Goal: Transaction & Acquisition: Purchase product/service

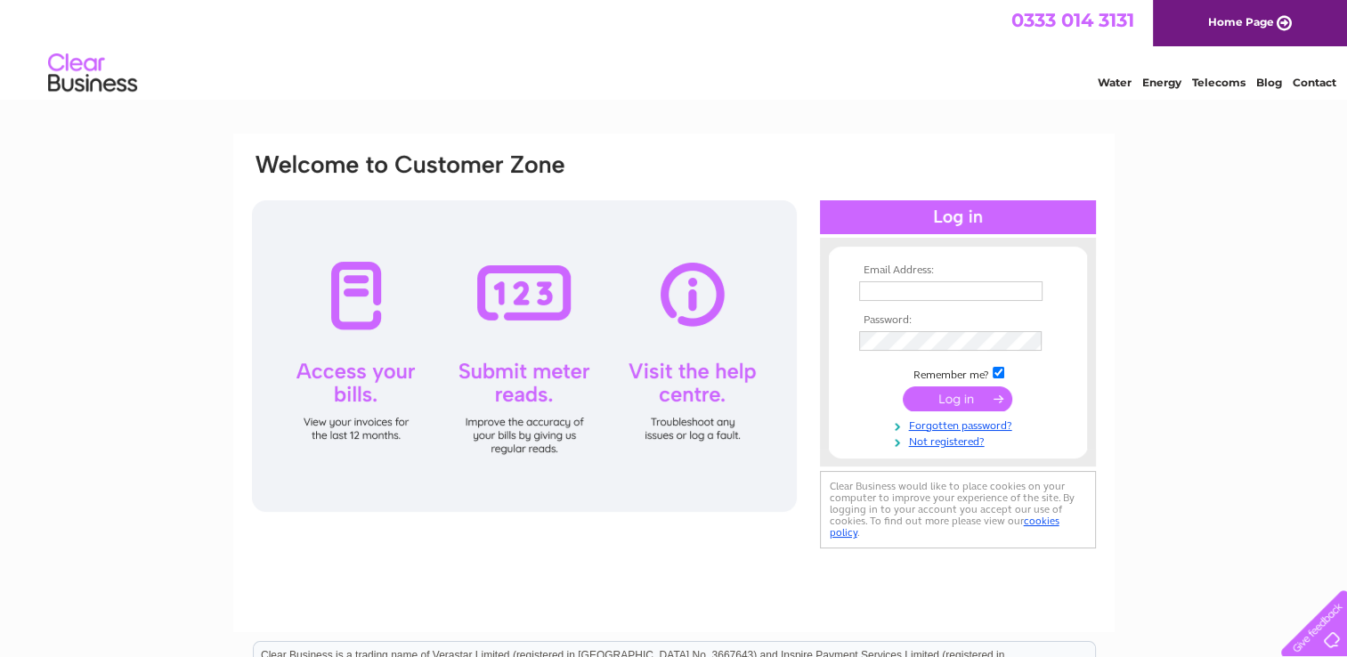
click at [1004, 291] on input "text" at bounding box center [950, 291] width 183 height 20
type input "[EMAIL_ADDRESS][DOMAIN_NAME]"
click at [994, 406] on input "submit" at bounding box center [958, 399] width 110 height 25
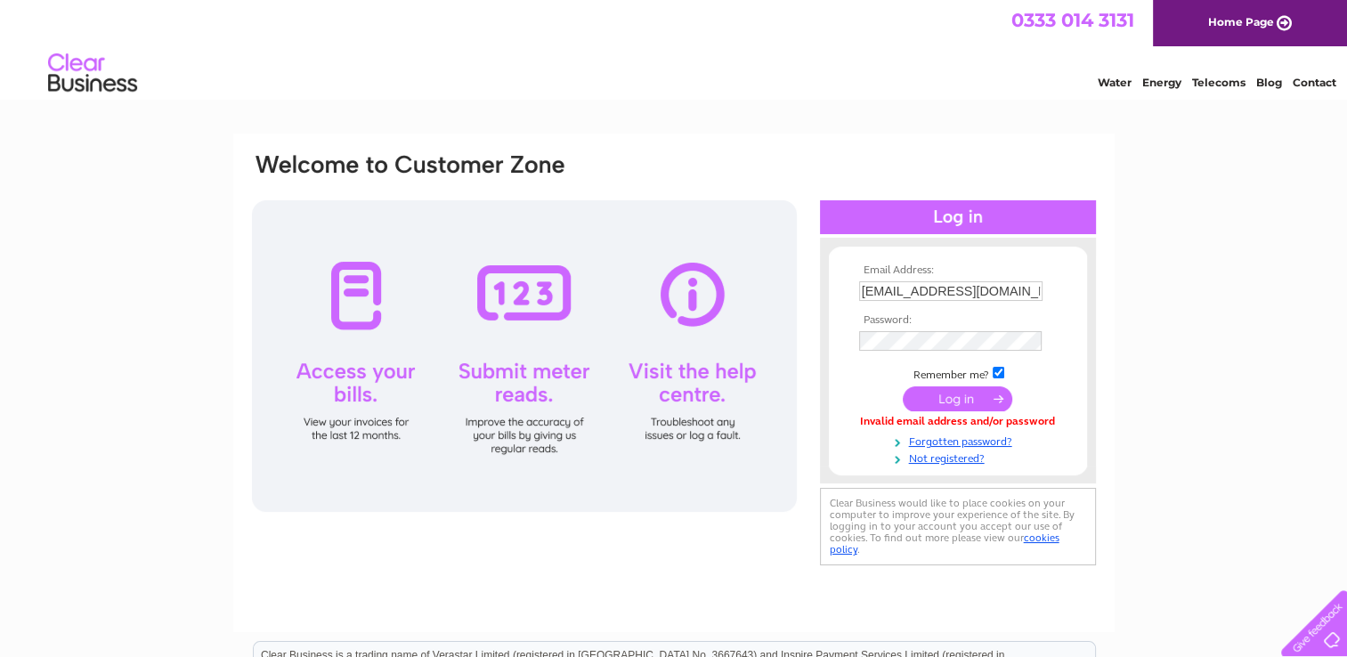
click at [971, 397] on input "submit" at bounding box center [958, 398] width 110 height 25
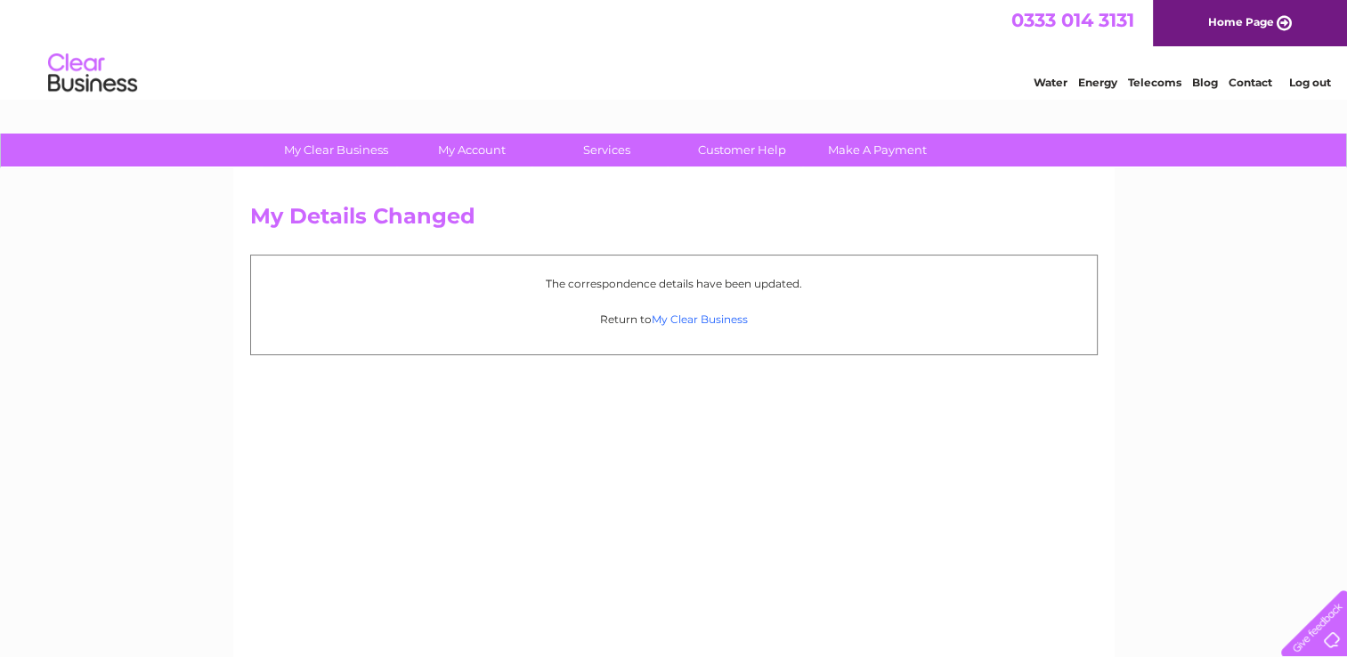
click at [741, 318] on link "My Clear Business" at bounding box center [700, 319] width 96 height 13
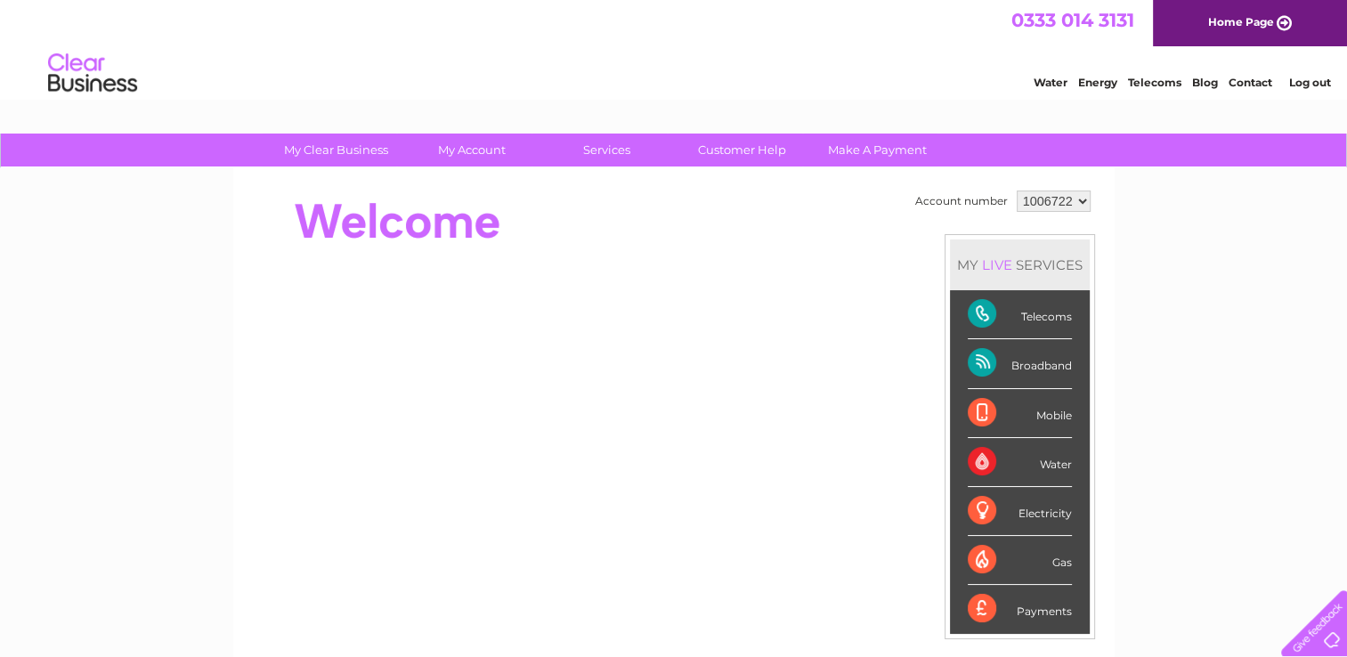
click at [1076, 199] on select "1006722" at bounding box center [1054, 201] width 74 height 21
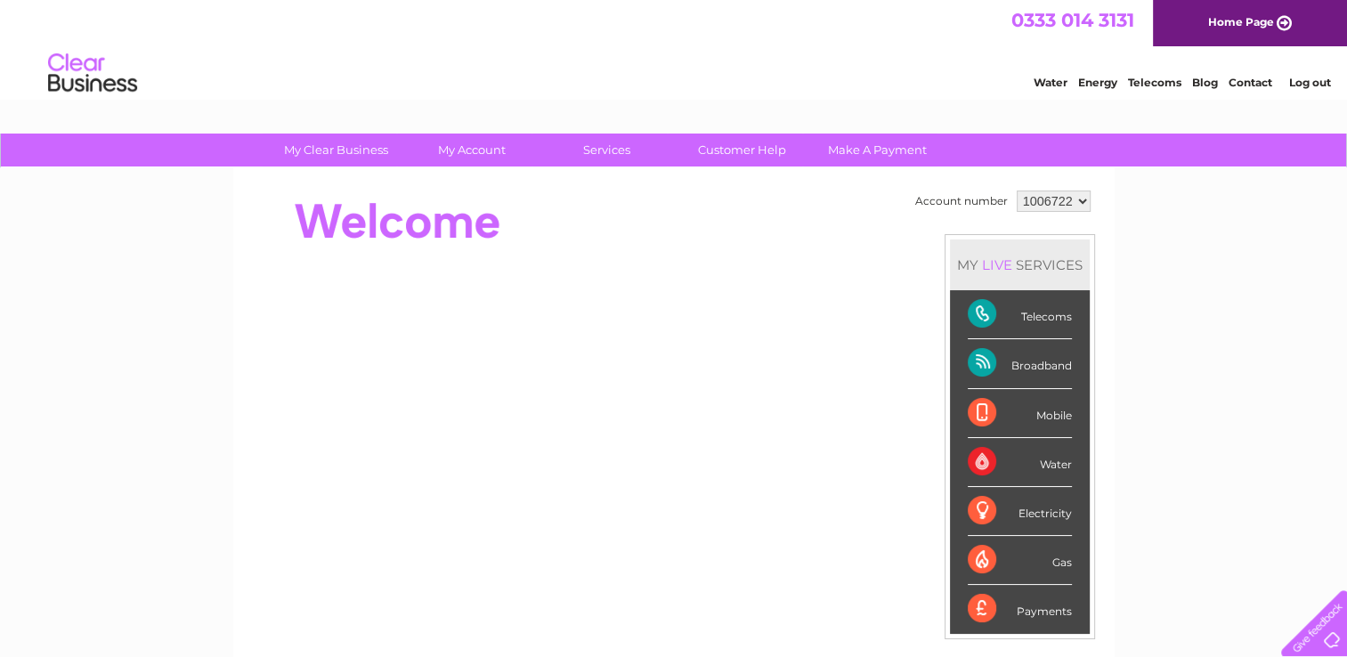
click at [1076, 199] on select "1006722" at bounding box center [1054, 201] width 74 height 21
click at [1179, 241] on div "My Clear Business Login Details My Details My Preferences Link Account My Accou…" at bounding box center [673, 634] width 1347 height 1001
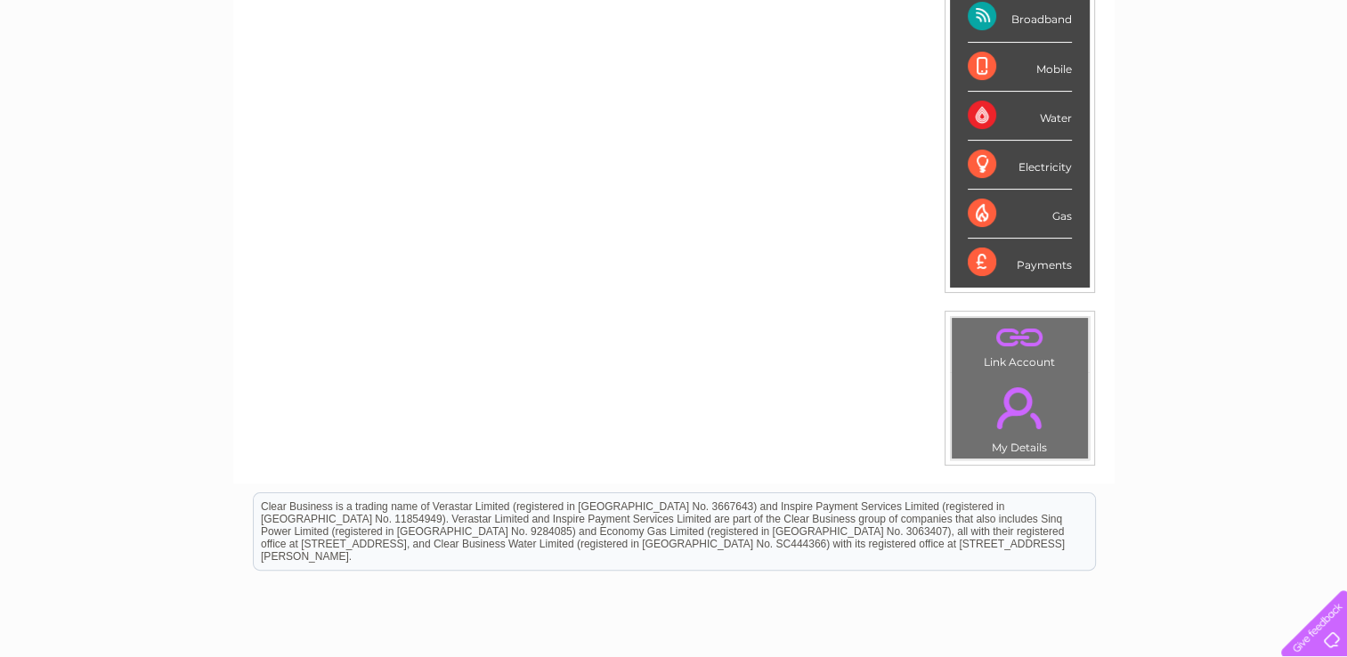
scroll to position [445, 0]
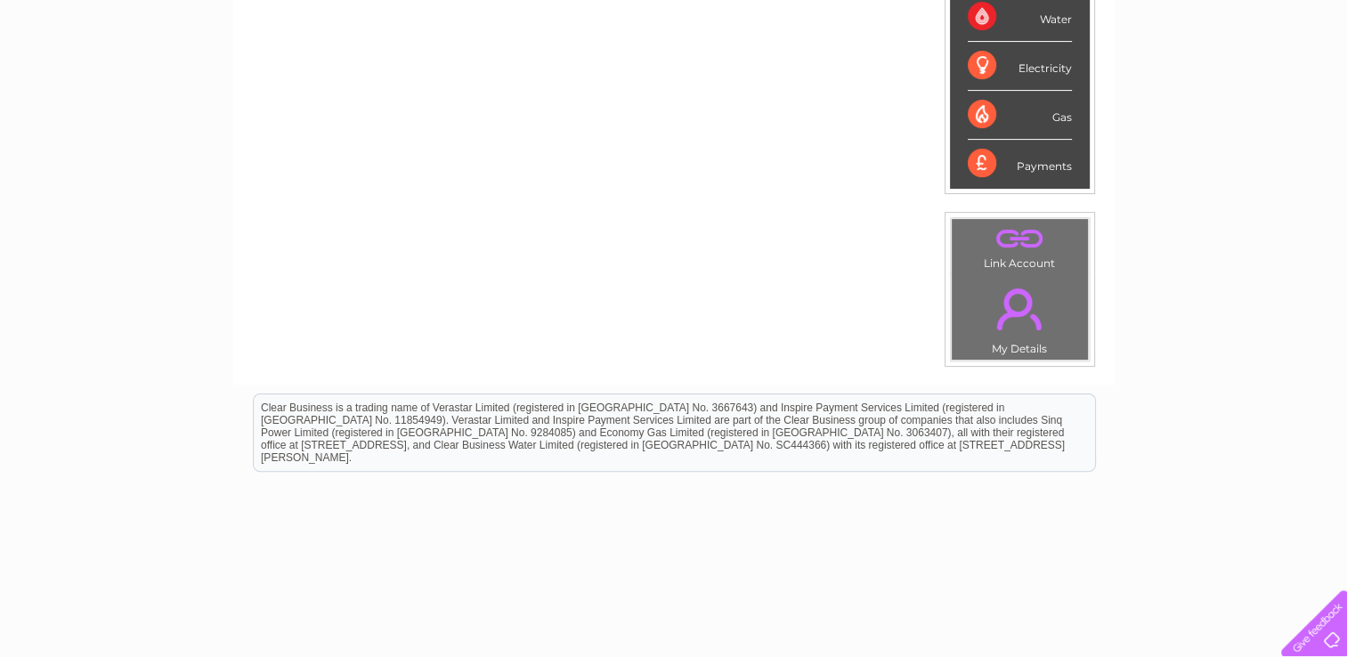
click at [1026, 295] on link "." at bounding box center [1019, 309] width 127 height 62
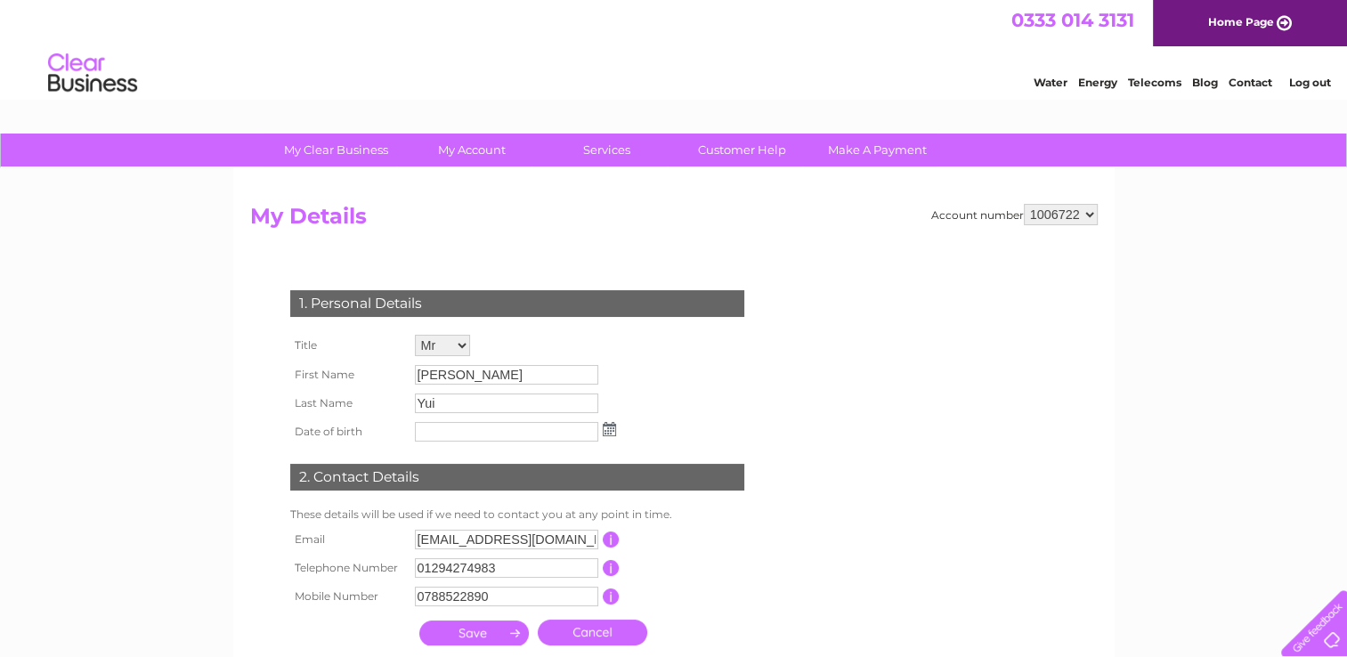
click at [1086, 212] on select "1006722" at bounding box center [1061, 214] width 74 height 21
click at [1166, 264] on div "My Clear Business Login Details My Details My Preferences Link Account My Accou…" at bounding box center [673, 573] width 1347 height 879
click at [904, 148] on link "Make A Payment" at bounding box center [877, 150] width 147 height 33
click at [873, 147] on link "Make A Payment" at bounding box center [877, 150] width 147 height 33
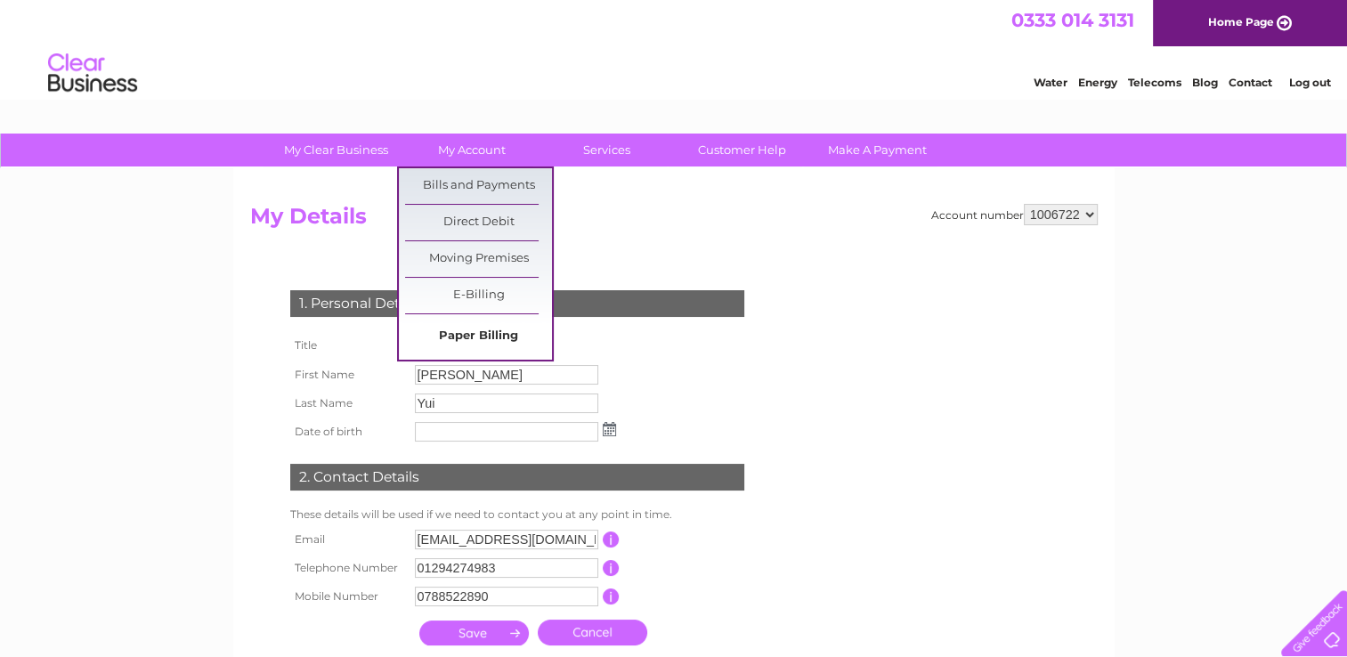
click at [475, 329] on link "Paper Billing" at bounding box center [478, 337] width 147 height 36
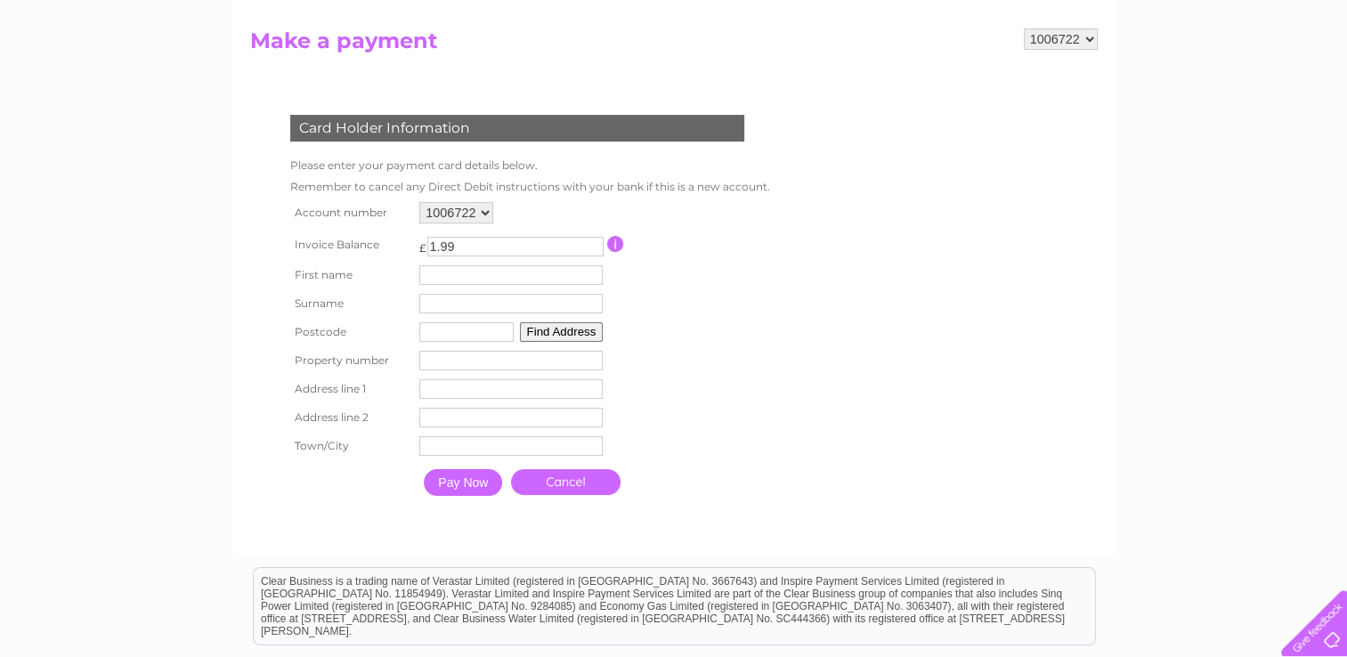
scroll to position [178, 0]
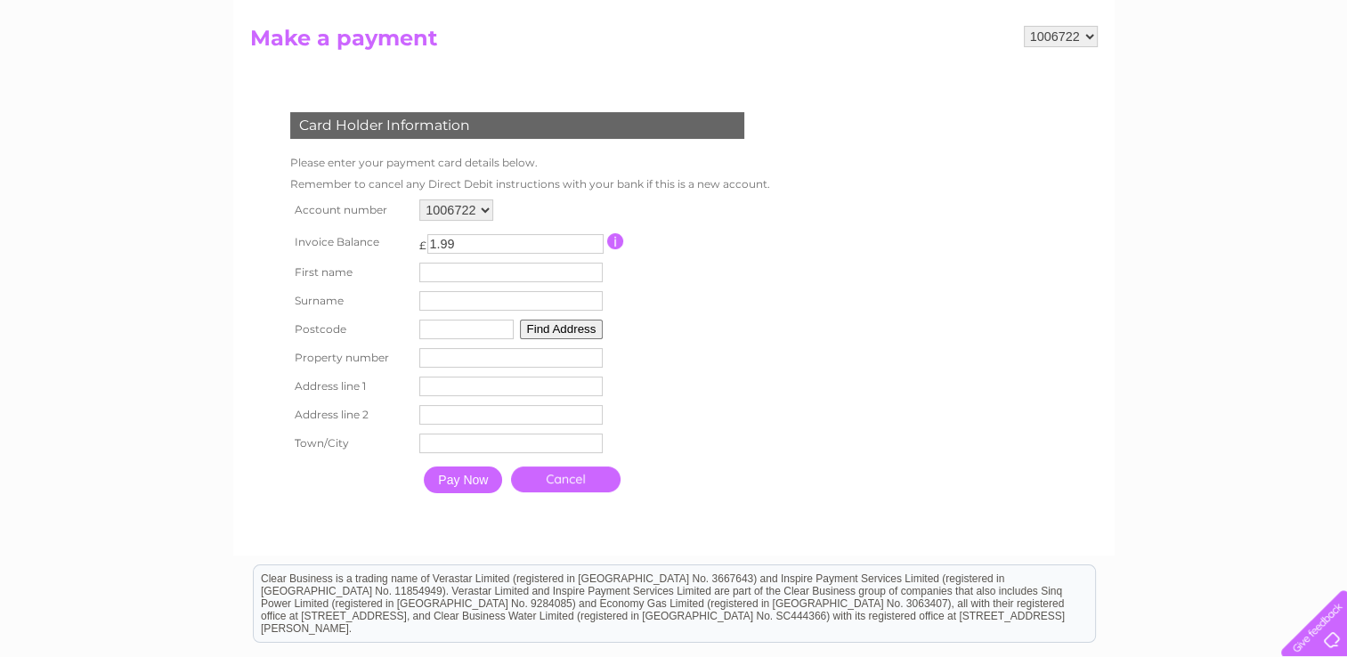
click at [484, 202] on select "1006722" at bounding box center [456, 209] width 74 height 21
click at [834, 285] on form "1006722 Make a payment Card Holder Information Please enter your payment card d…" at bounding box center [674, 282] width 848 height 512
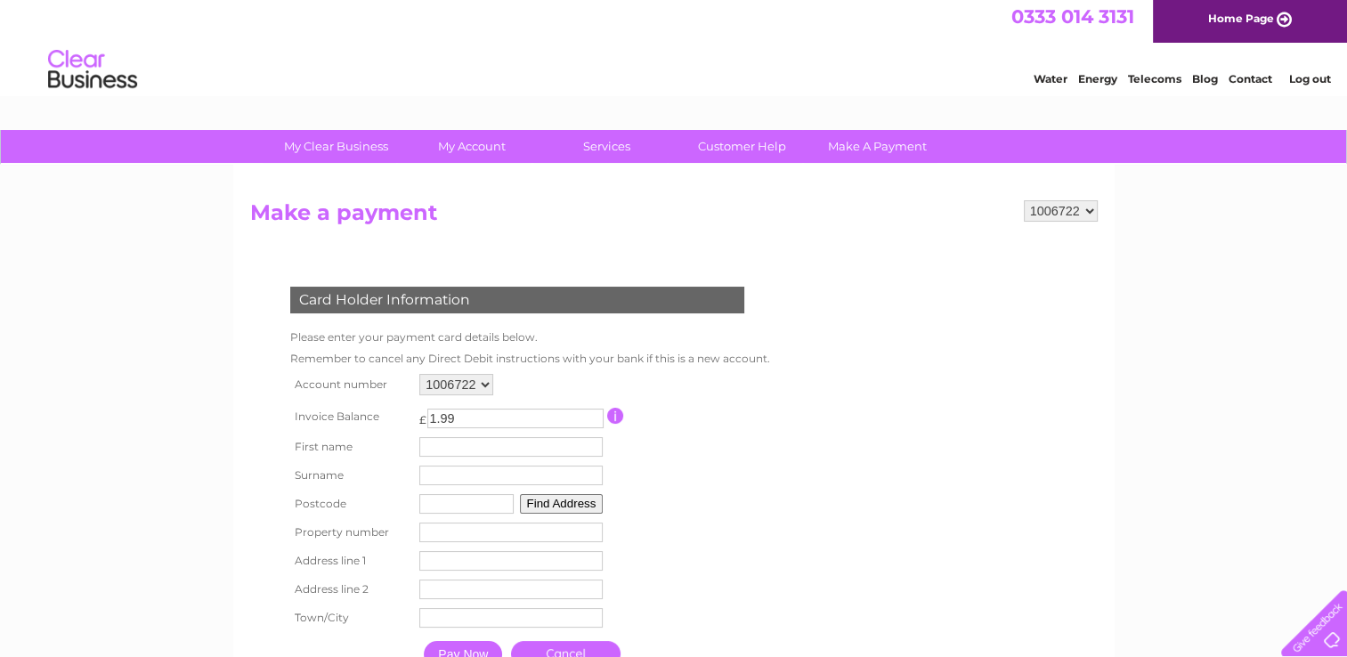
scroll to position [0, 0]
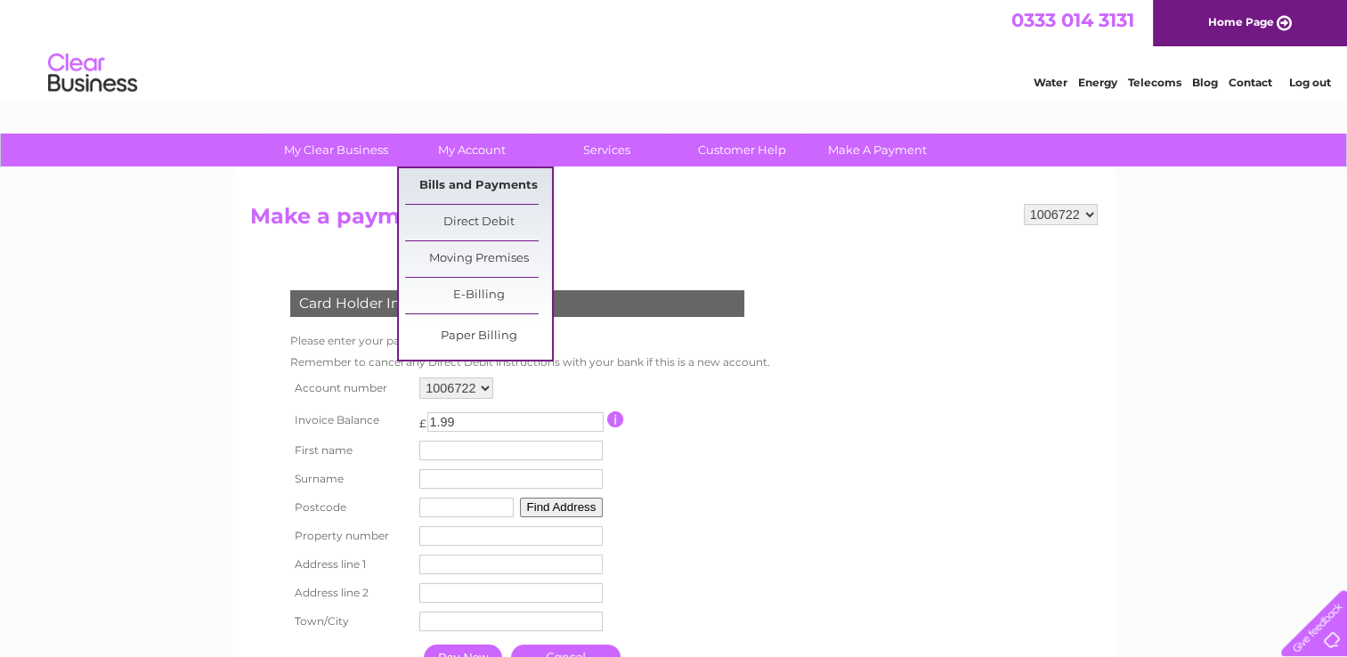
click at [475, 183] on link "Bills and Payments" at bounding box center [478, 186] width 147 height 36
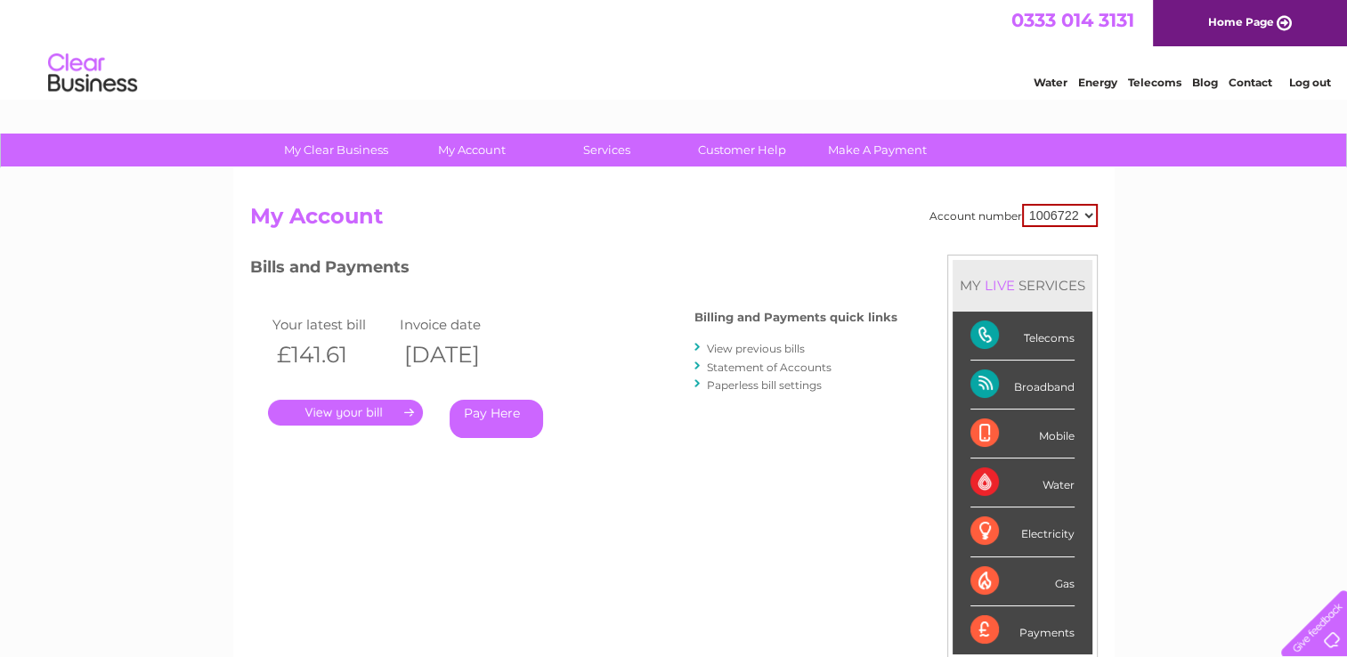
click at [1093, 219] on select "1006722" at bounding box center [1060, 215] width 76 height 23
click at [1164, 247] on div "My Clear Business Login Details My Details My Preferences Link Account My Accou…" at bounding box center [673, 598] width 1347 height 929
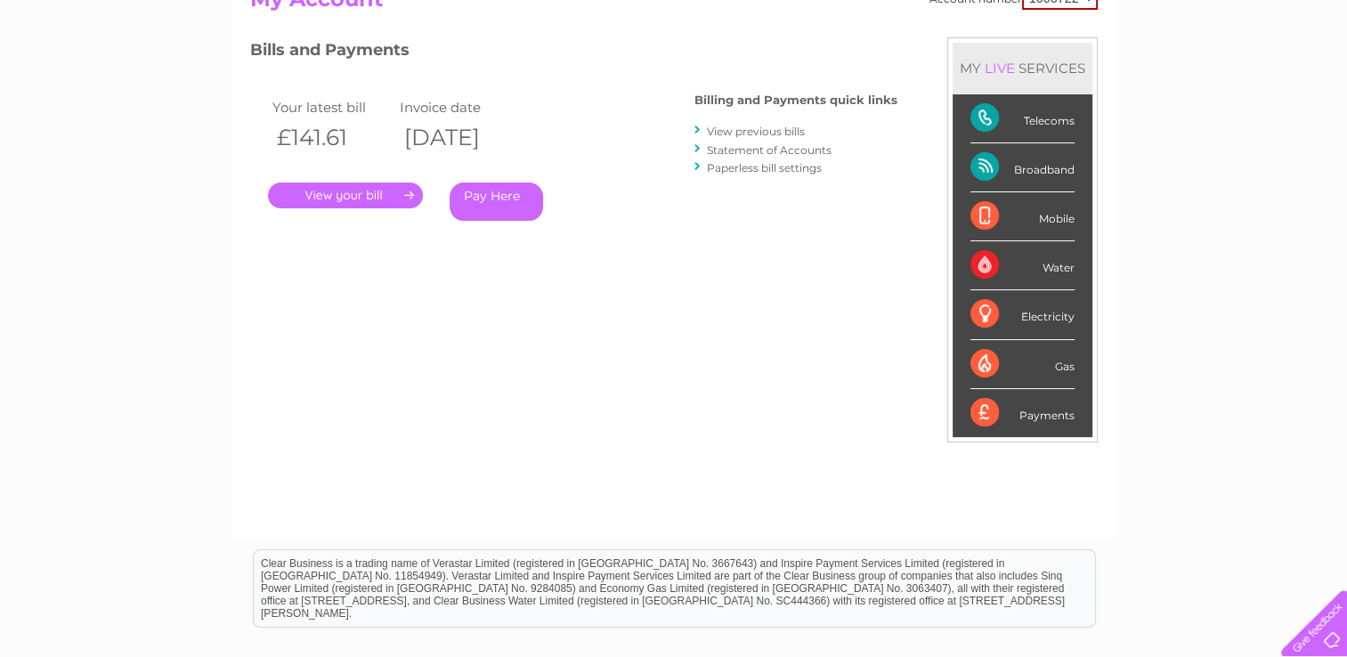
scroll to position [178, 0]
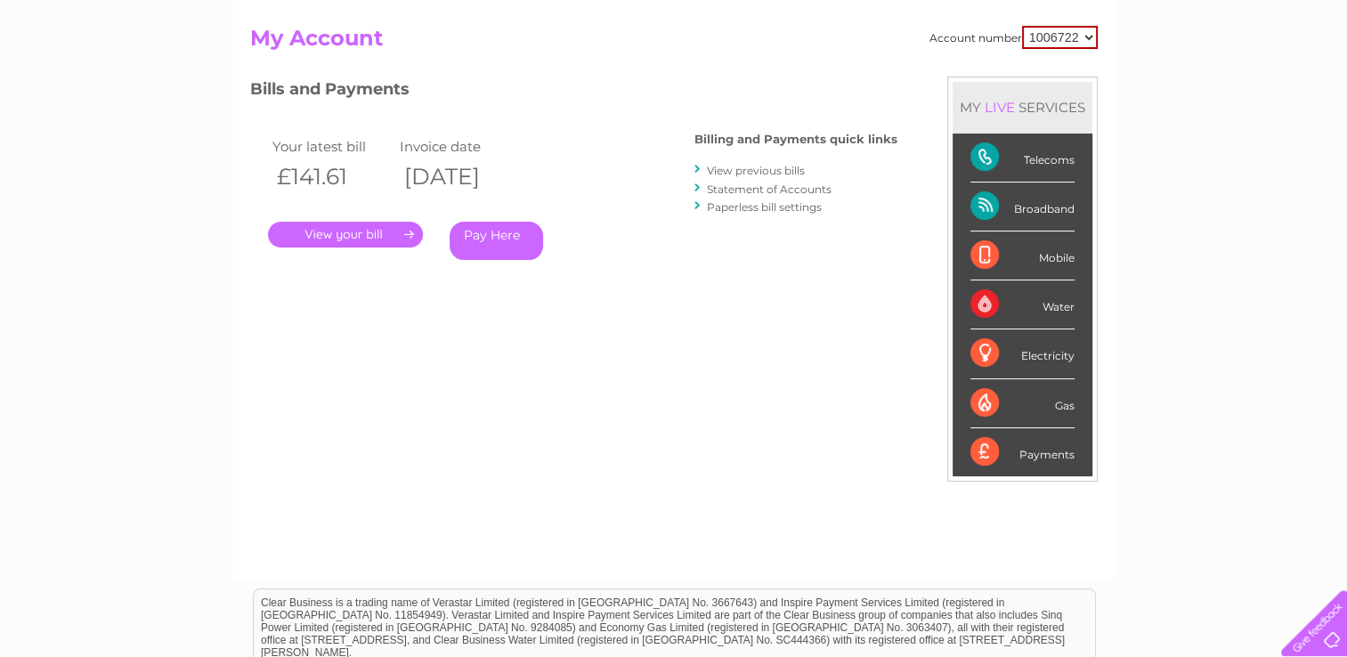
click at [402, 226] on link "." at bounding box center [345, 235] width 155 height 26
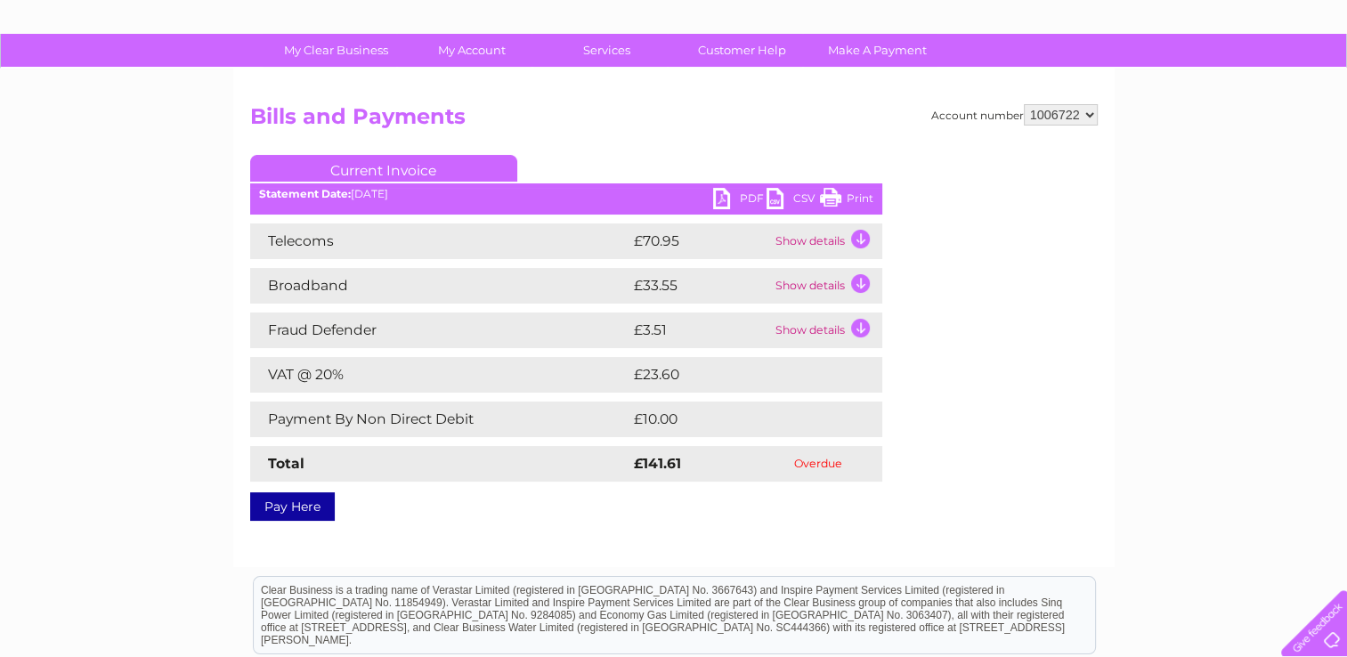
scroll to position [60, 0]
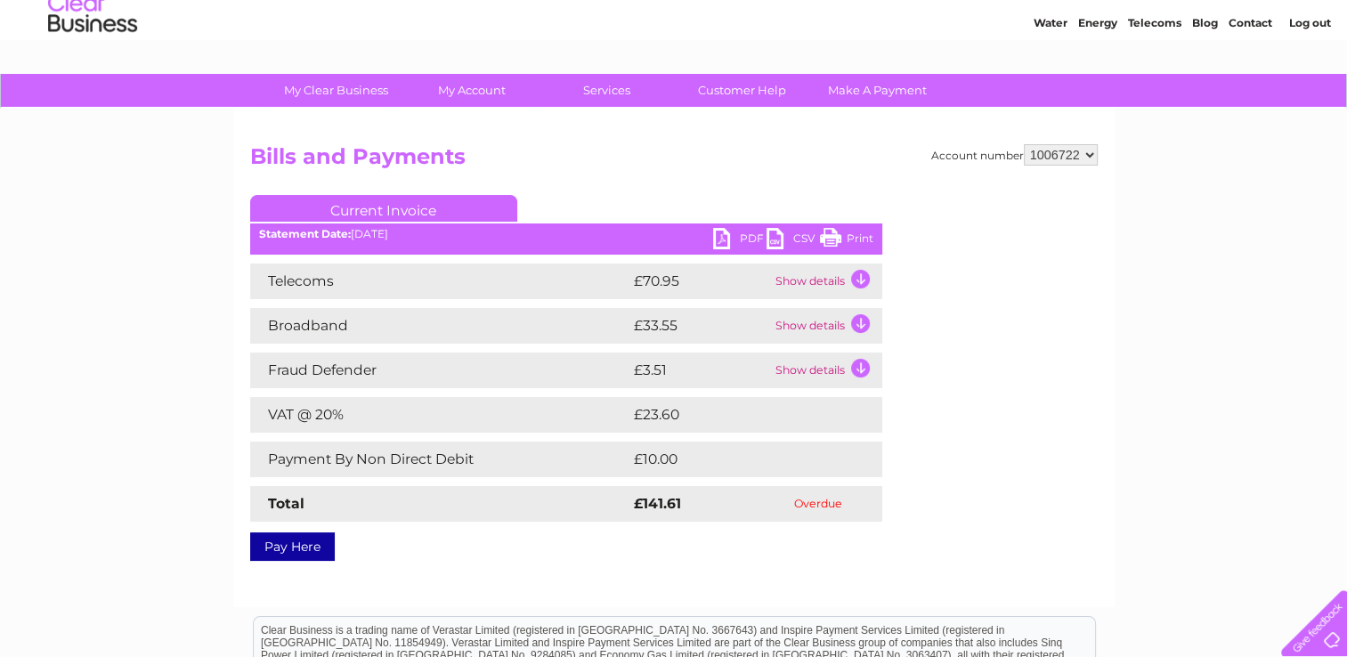
click at [867, 280] on td "Show details" at bounding box center [826, 282] width 111 height 36
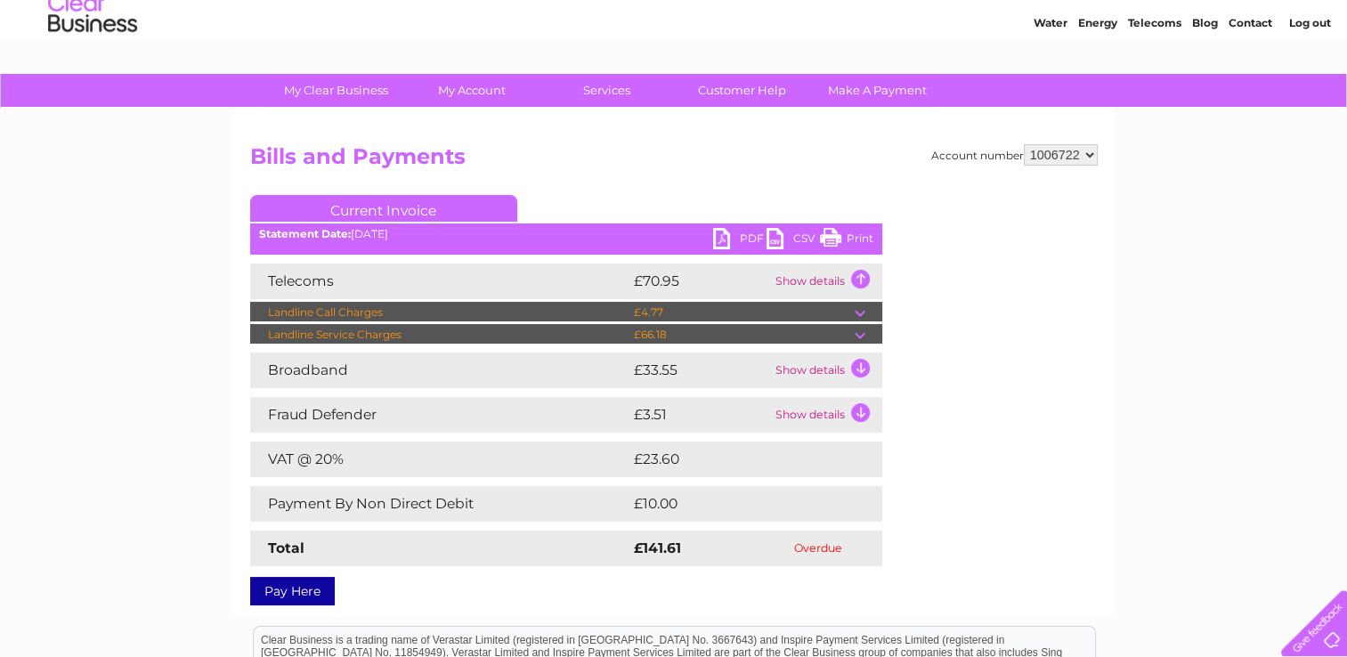
click at [857, 369] on td "Show details" at bounding box center [826, 371] width 111 height 36
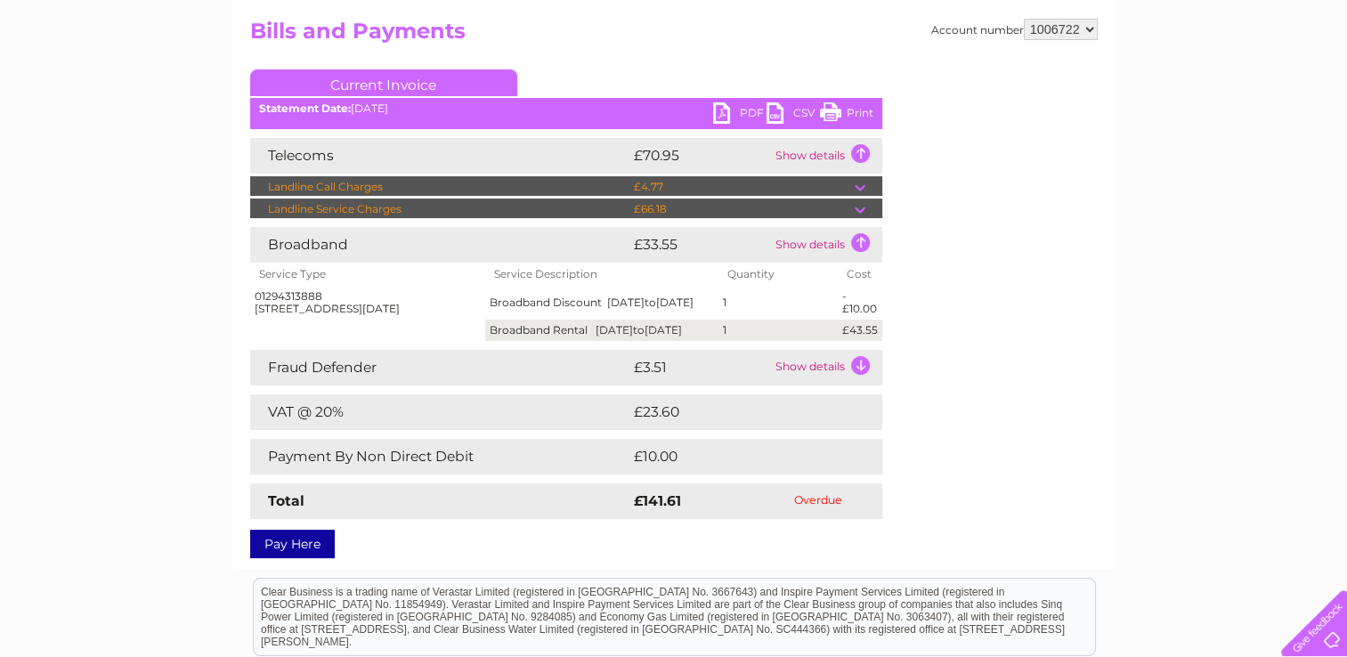
scroll to position [238, 0]
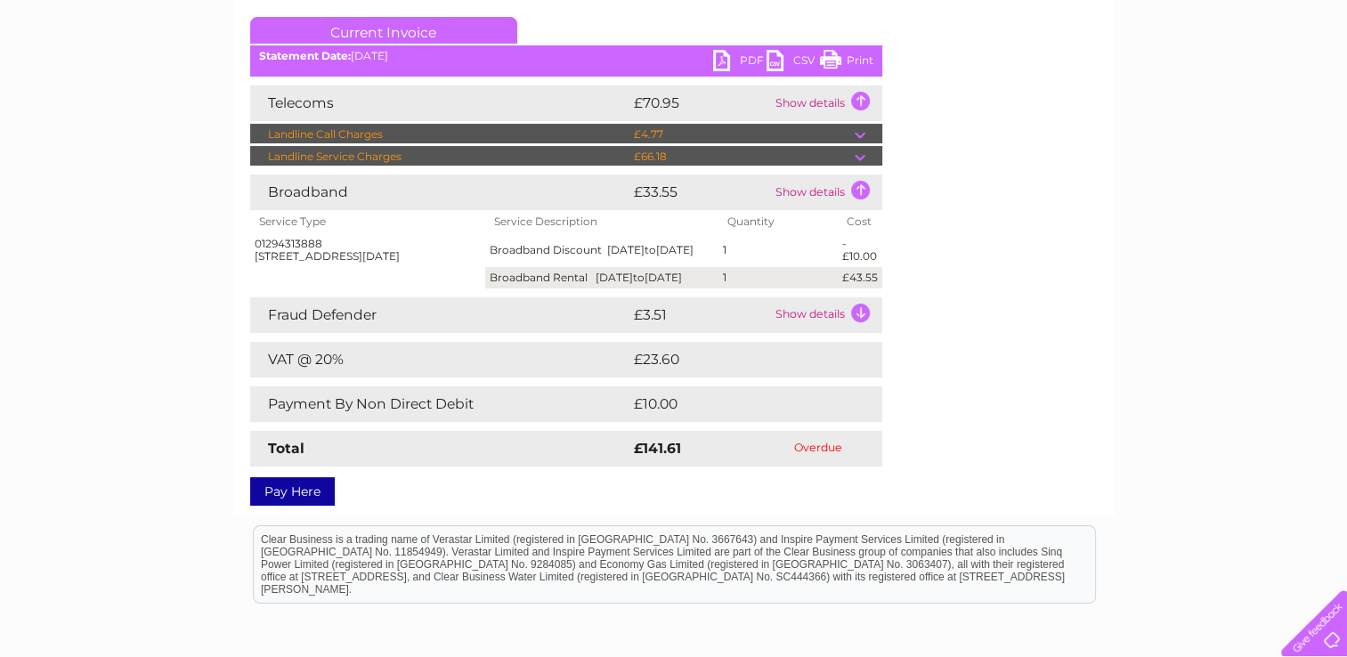
click at [866, 333] on td "Show details" at bounding box center [826, 315] width 111 height 36
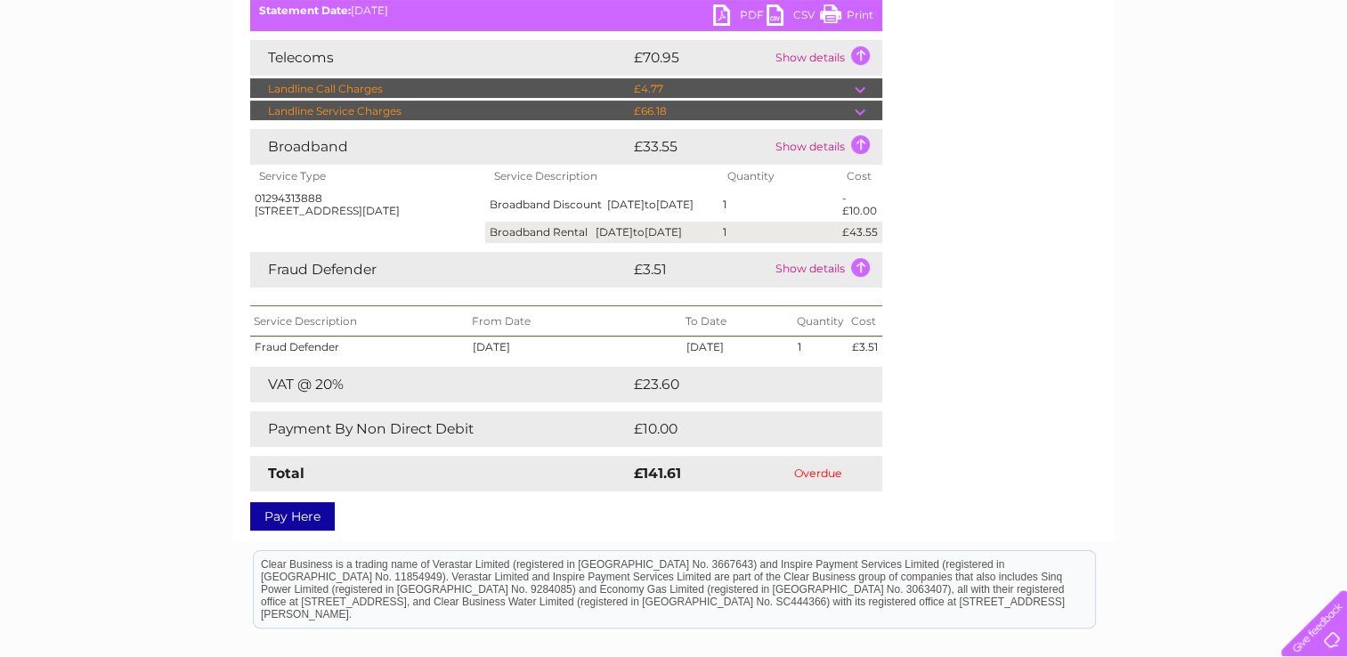
scroll to position [327, 0]
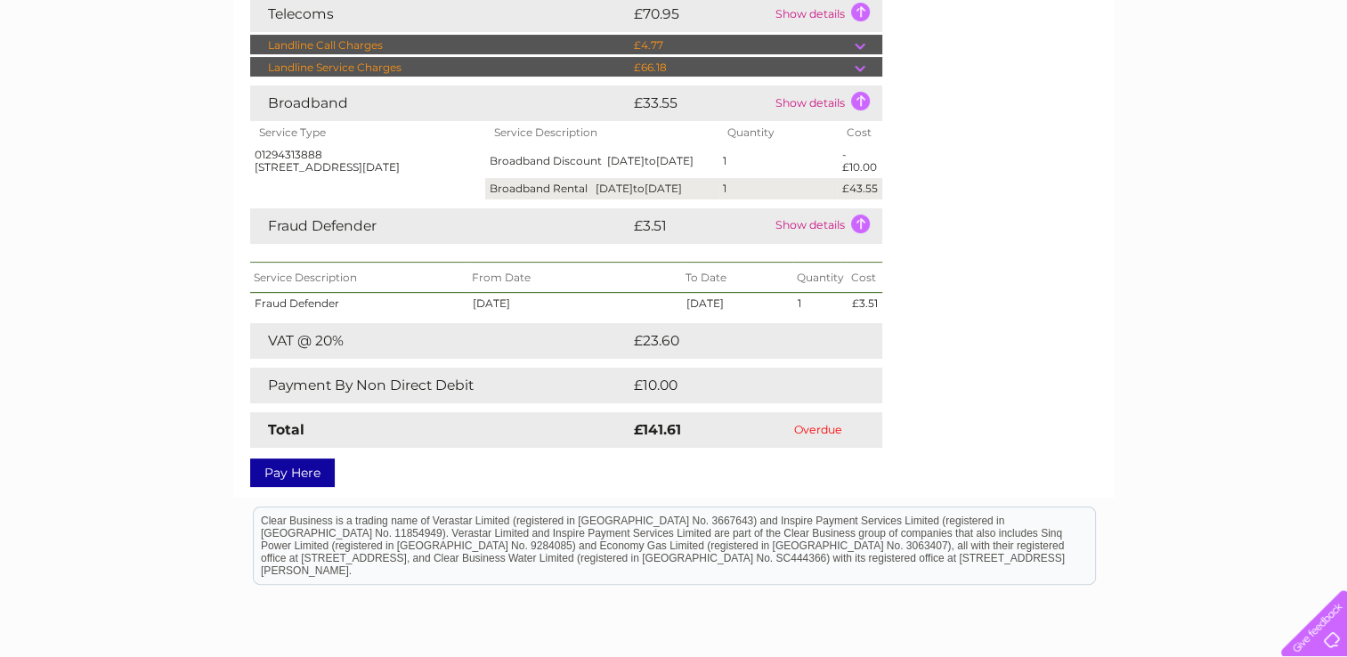
click at [1065, 361] on div "Account number 1006722 Bills and Payments Current Invoice PDF CSV Print" at bounding box center [674, 178] width 848 height 603
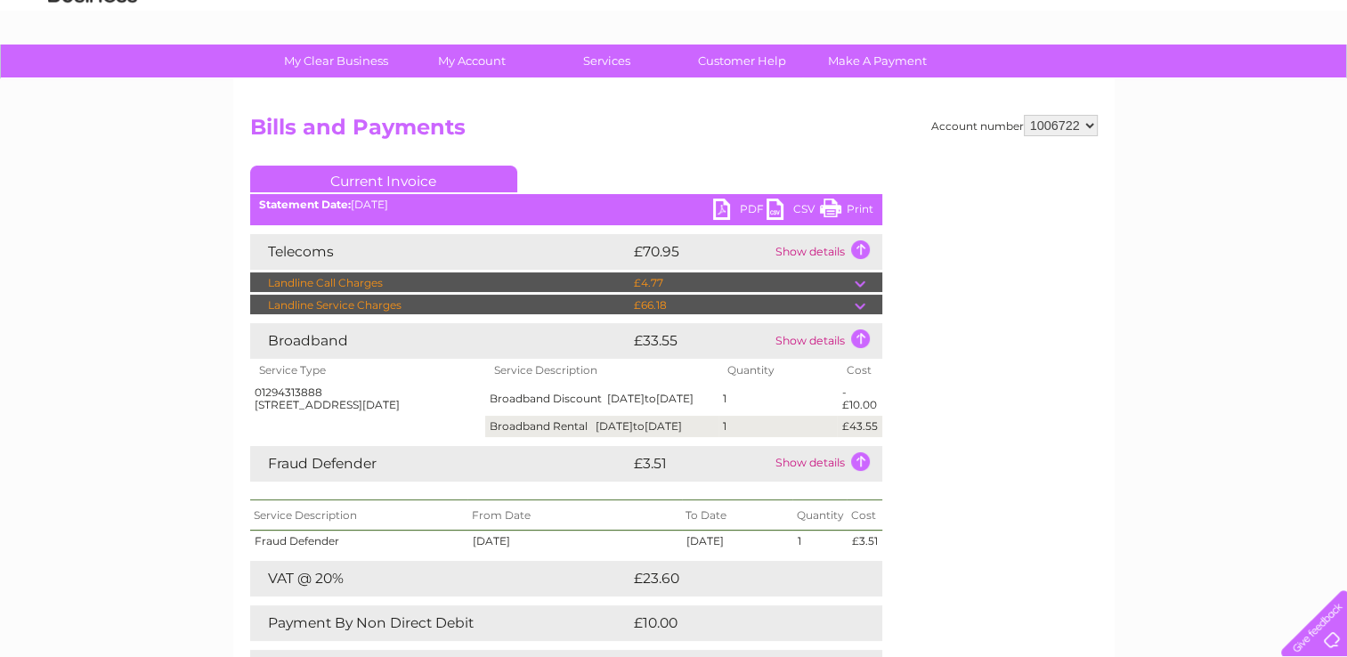
scroll to position [0, 0]
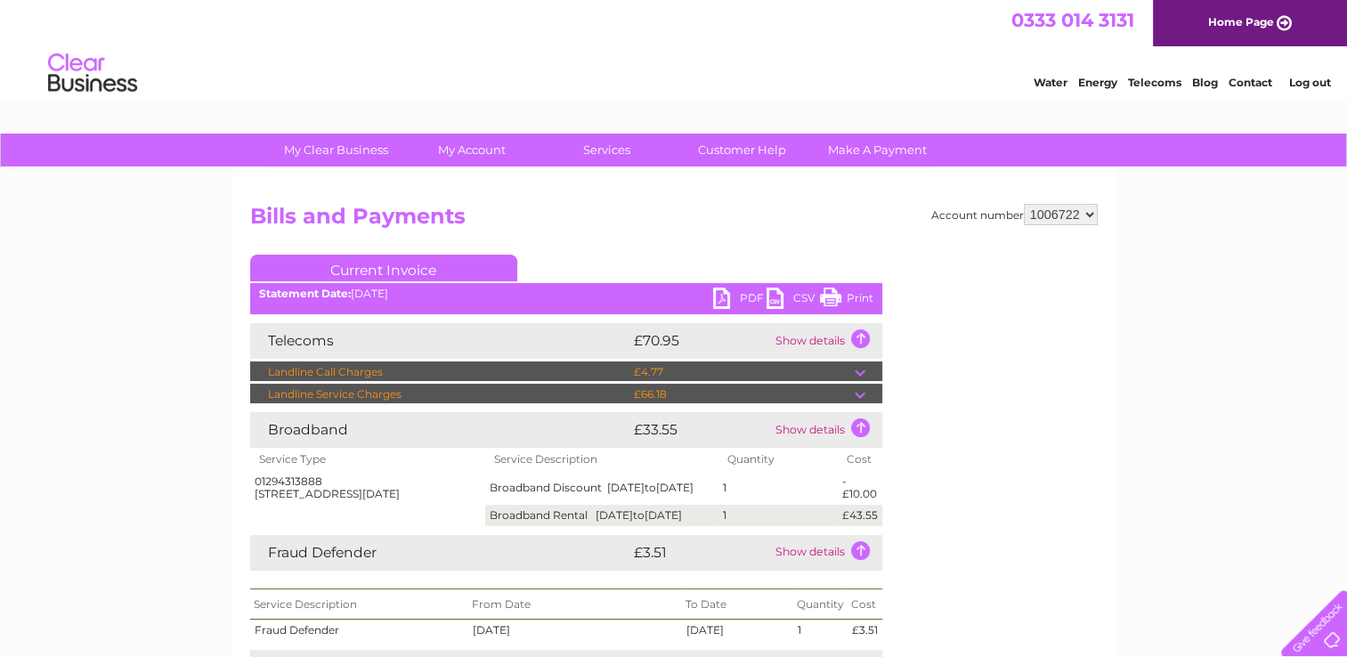
click at [1151, 80] on link "Telecoms" at bounding box center [1154, 82] width 53 height 13
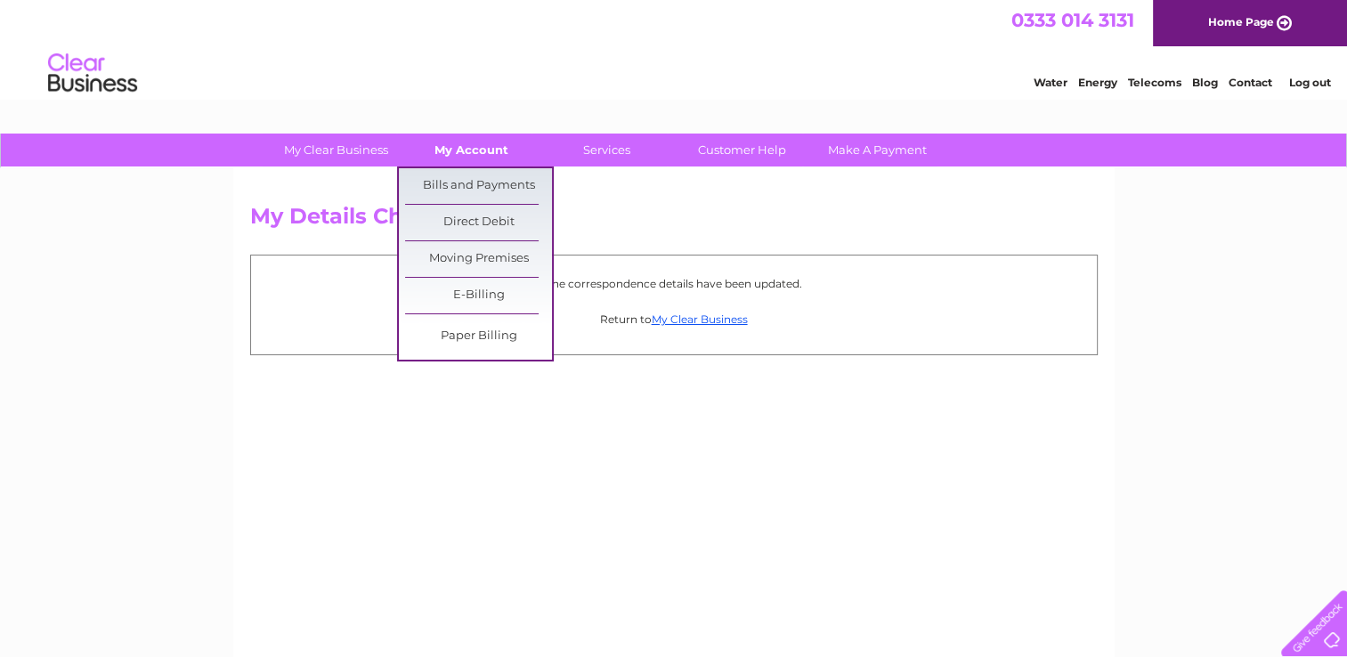
click at [469, 153] on link "My Account" at bounding box center [471, 150] width 147 height 33
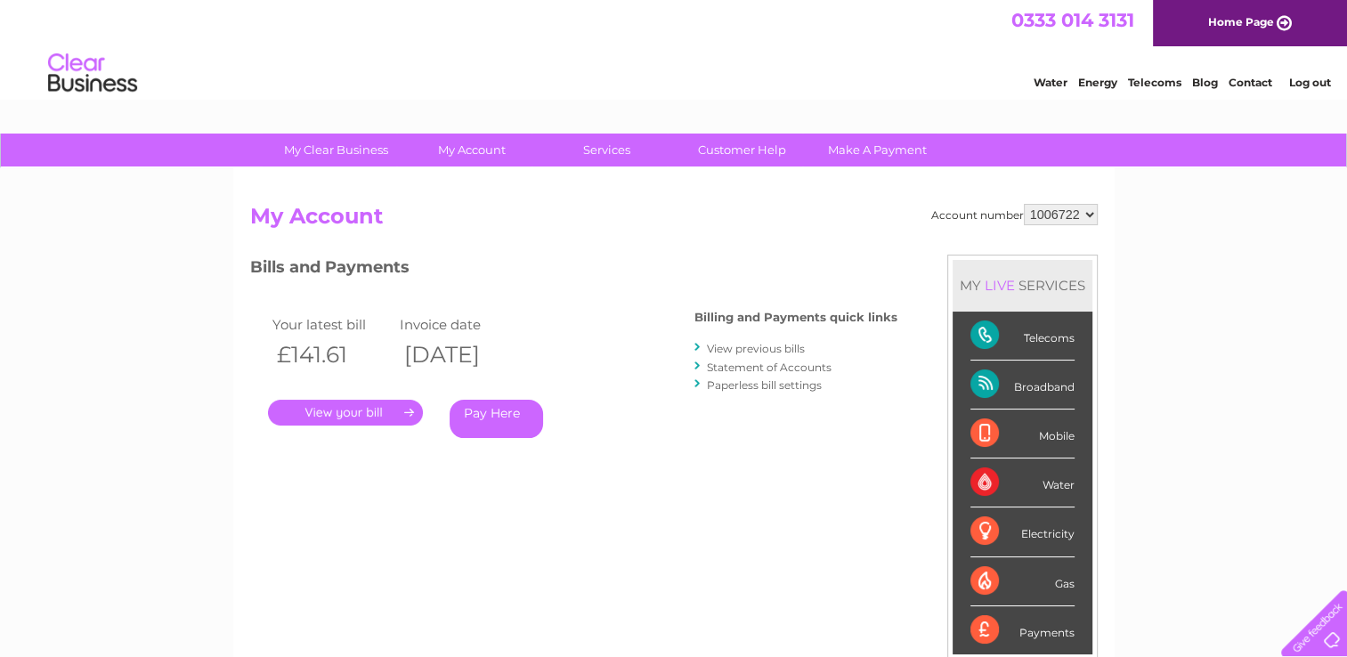
click at [1033, 331] on div "Telecoms" at bounding box center [1022, 336] width 104 height 49
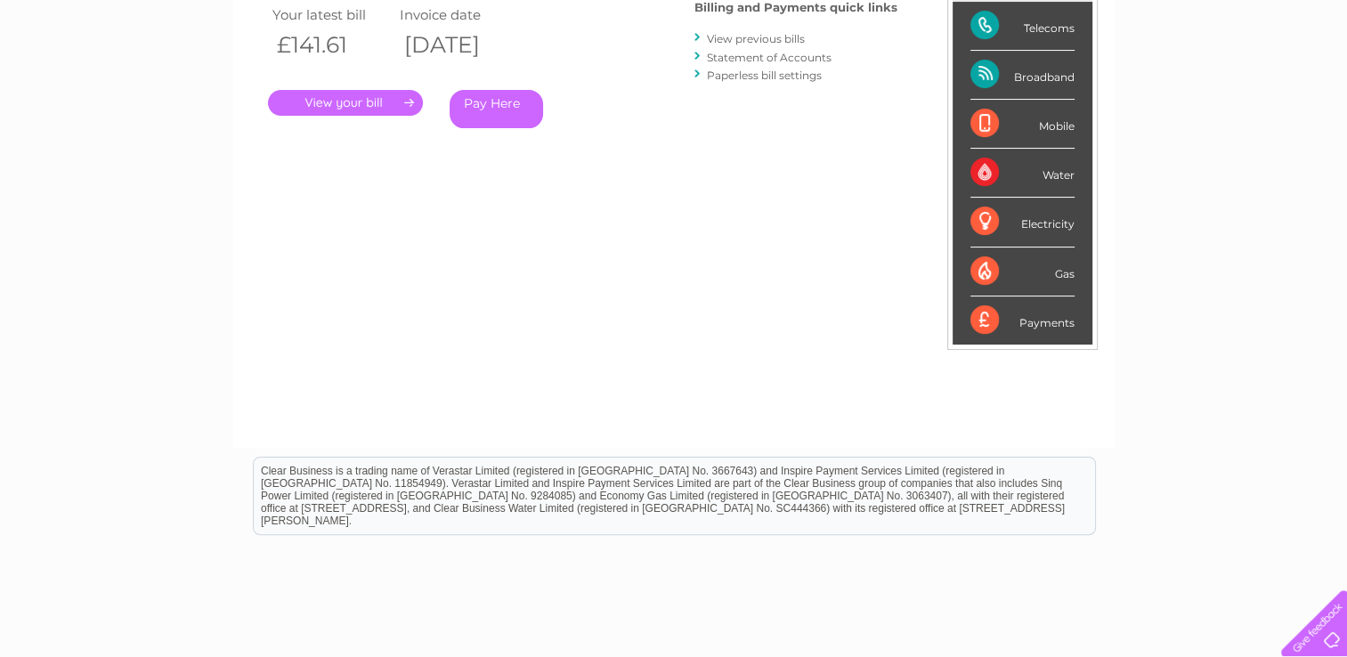
scroll to position [267, 0]
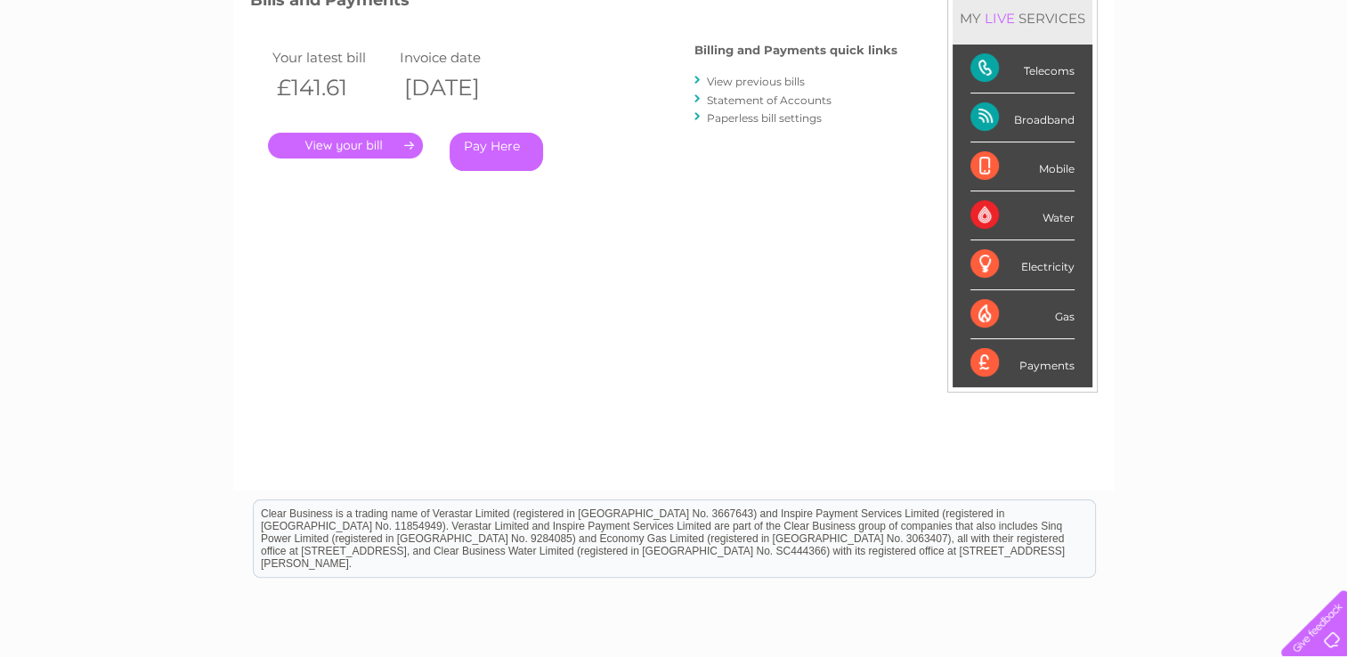
click at [988, 210] on div "Water" at bounding box center [1022, 215] width 104 height 49
click at [981, 71] on div "Telecoms" at bounding box center [1022, 69] width 104 height 49
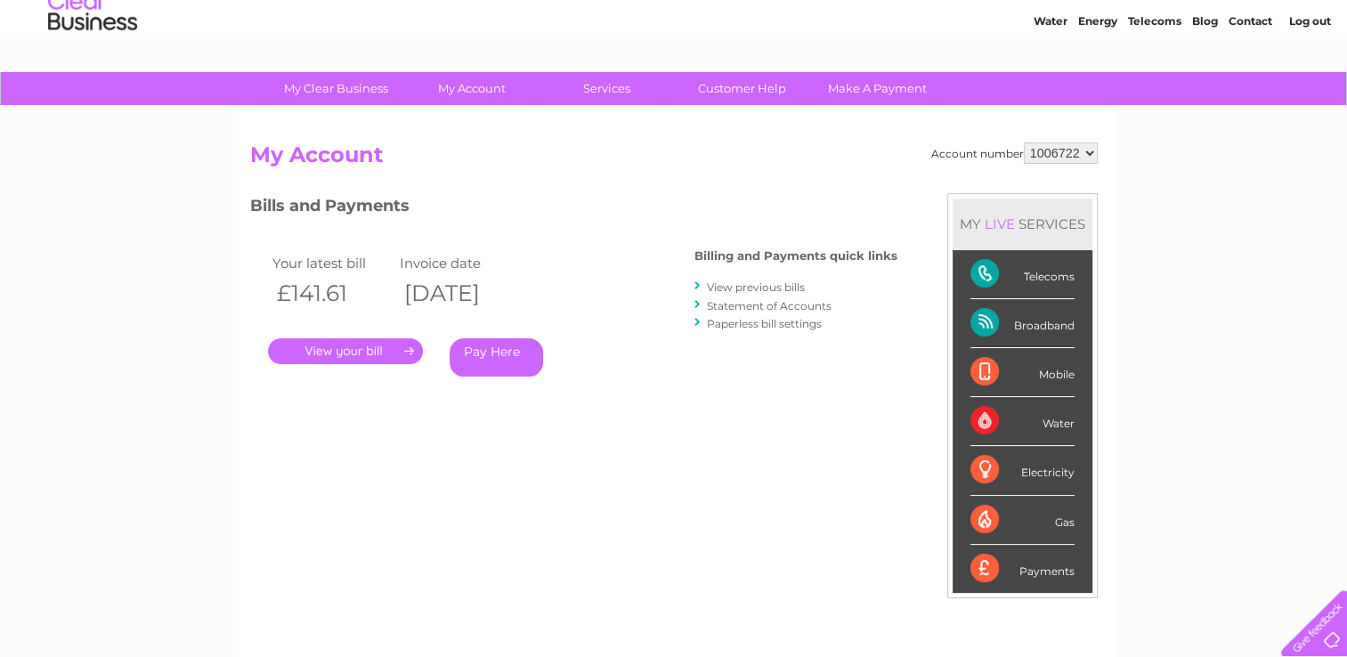
scroll to position [89, 0]
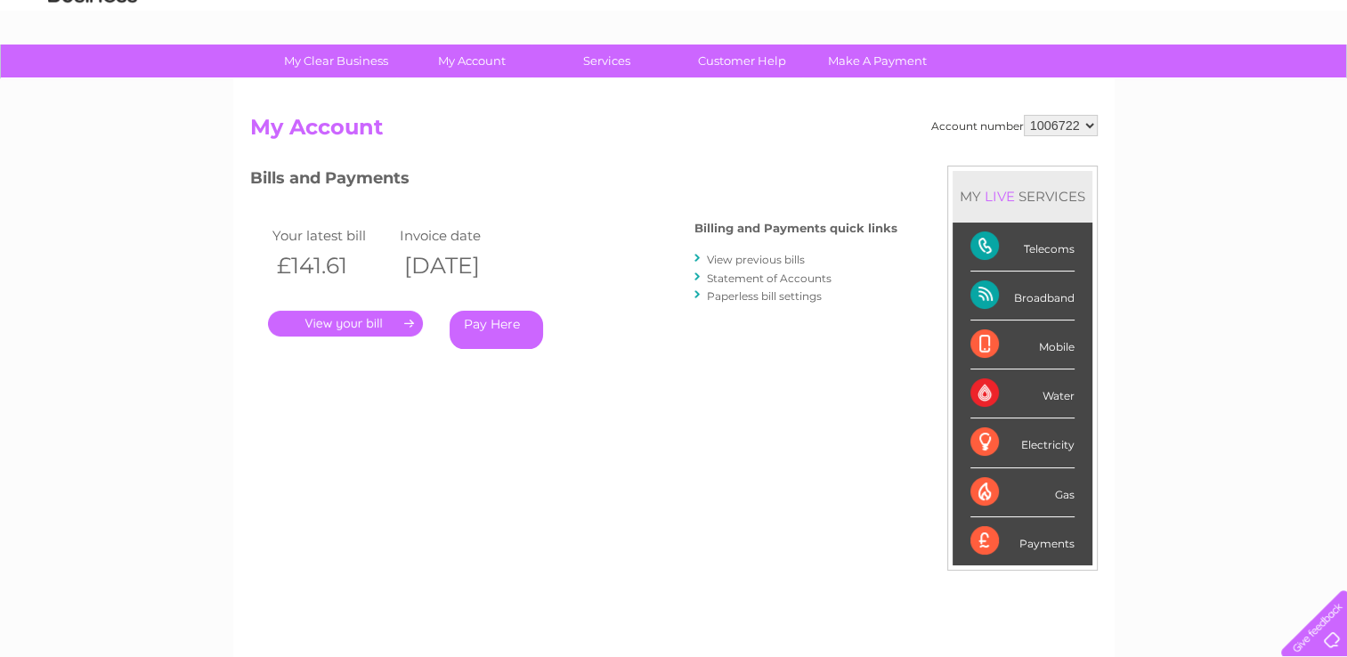
click at [986, 245] on div "Telecoms" at bounding box center [1022, 247] width 104 height 49
drag, startPoint x: 986, startPoint y: 245, endPoint x: 844, endPoint y: 329, distance: 164.5
click at [844, 329] on div "Bills and Payments Billing and Payments quick links View previous bills Stateme…" at bounding box center [573, 270] width 647 height 209
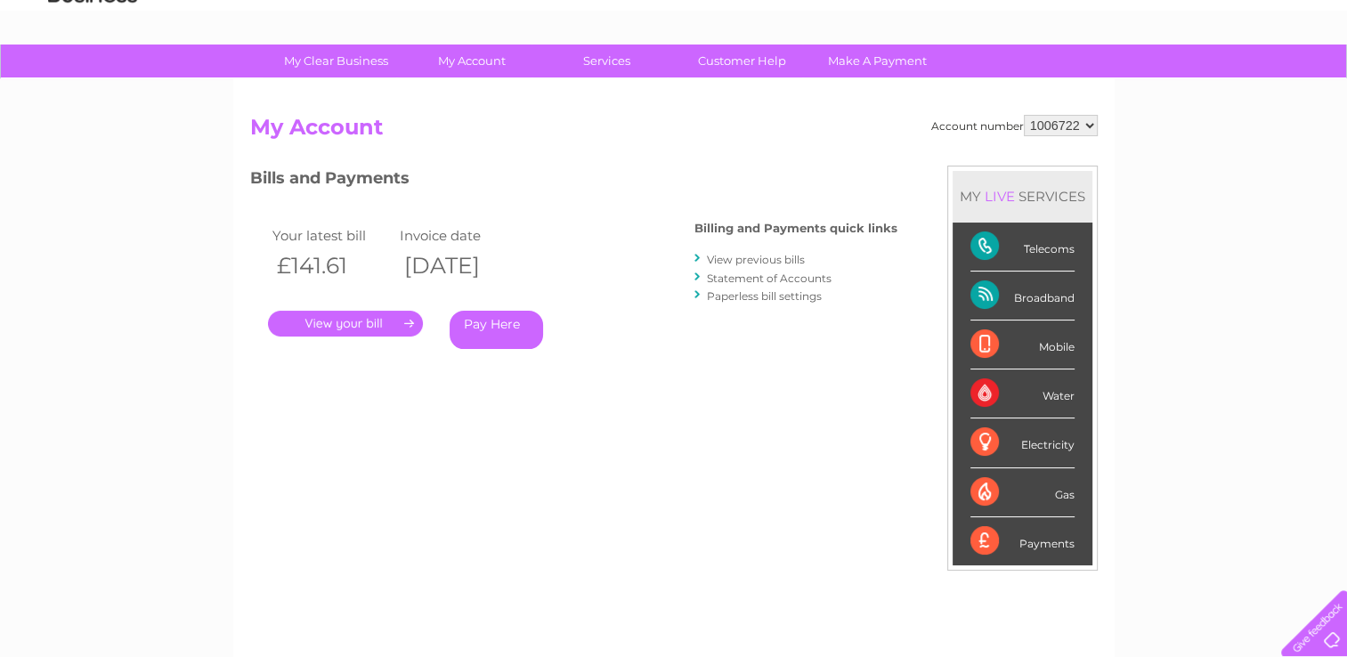
click at [800, 261] on link "View previous bills" at bounding box center [756, 259] width 98 height 13
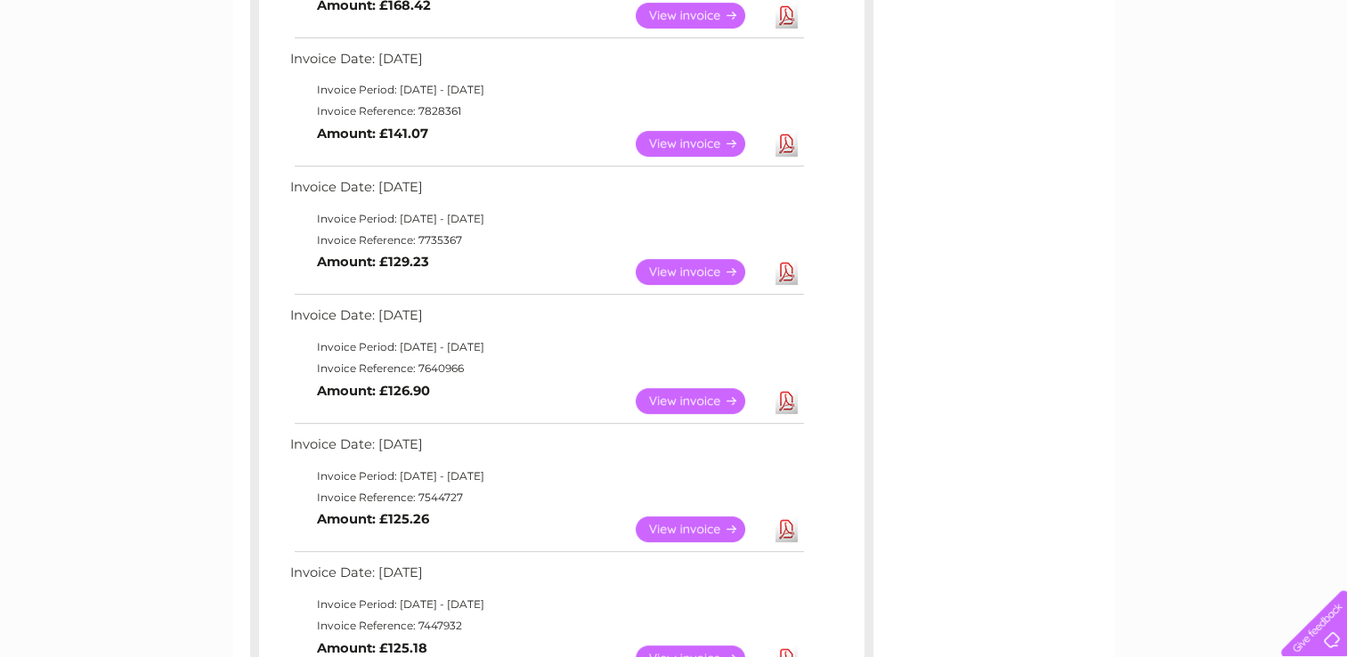
scroll to position [623, 0]
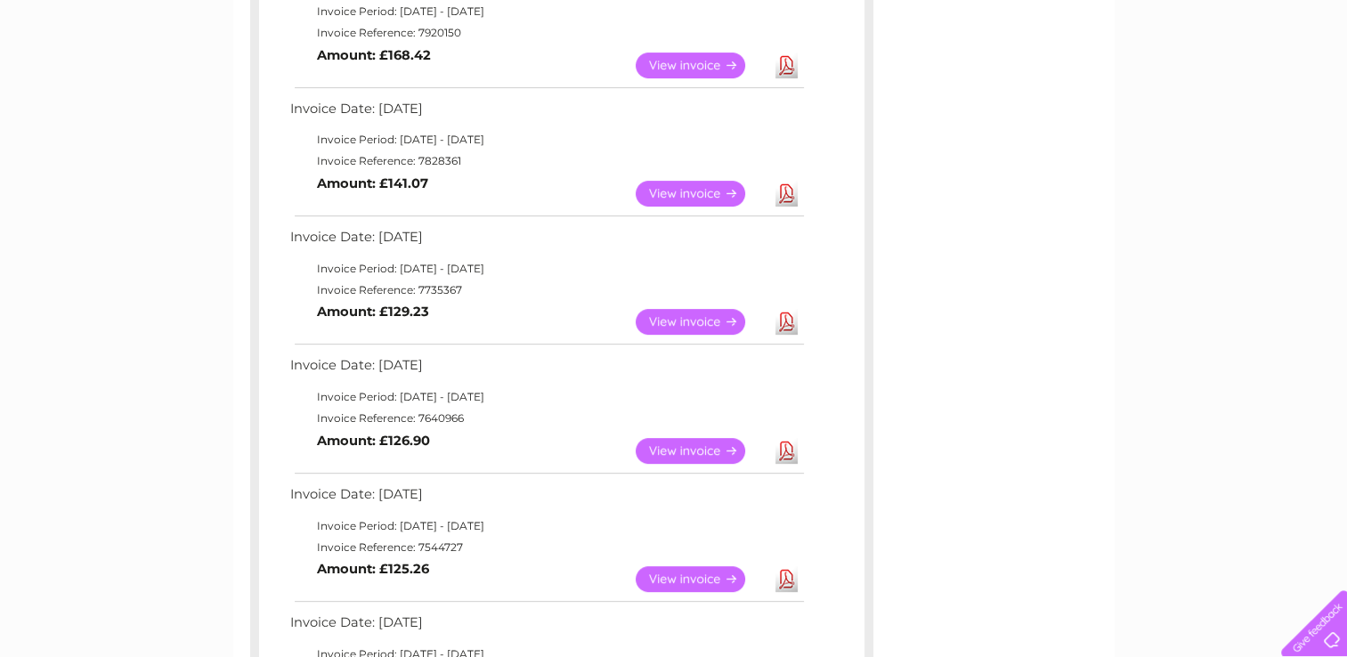
click at [676, 319] on link "View" at bounding box center [701, 322] width 131 height 26
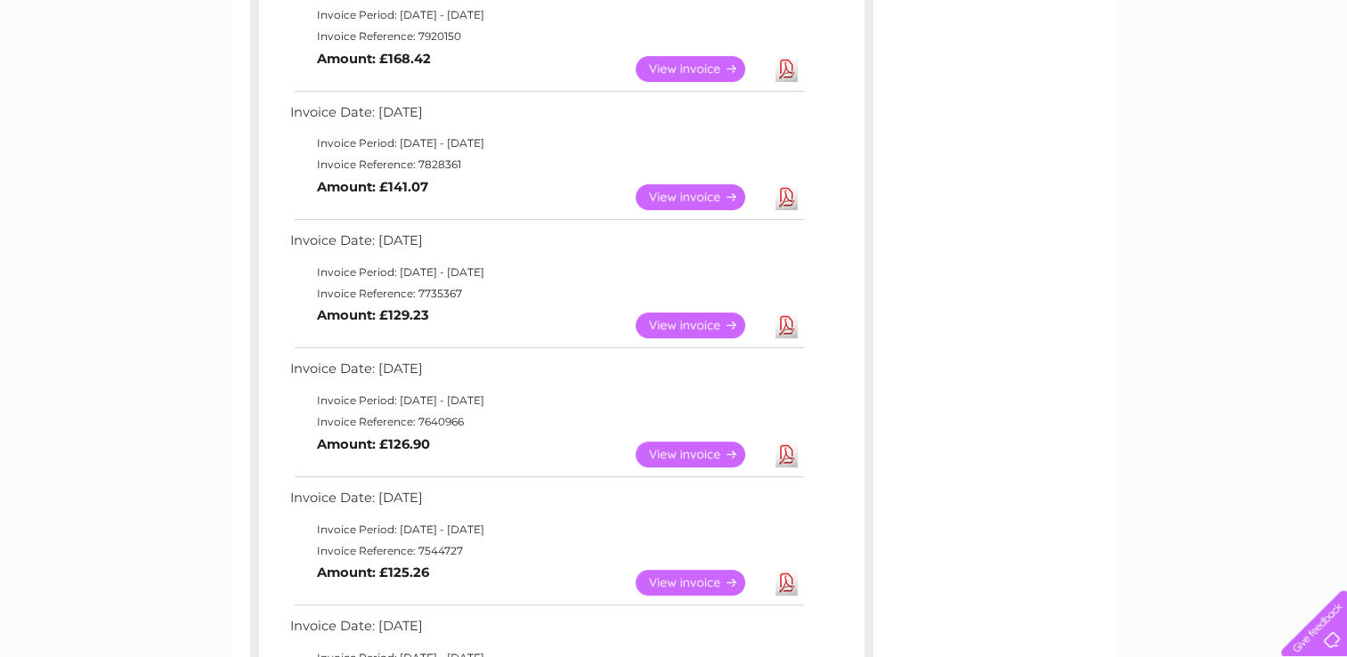
click at [727, 187] on link "View" at bounding box center [701, 197] width 131 height 26
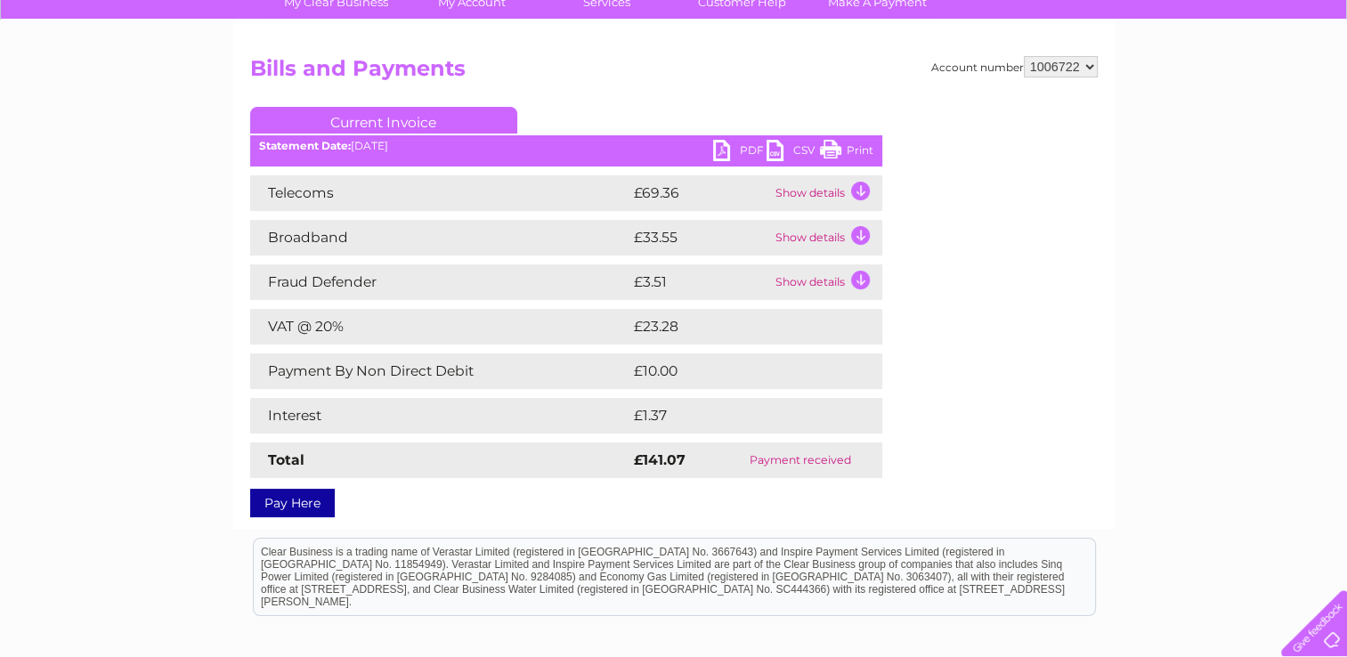
scroll to position [178, 0]
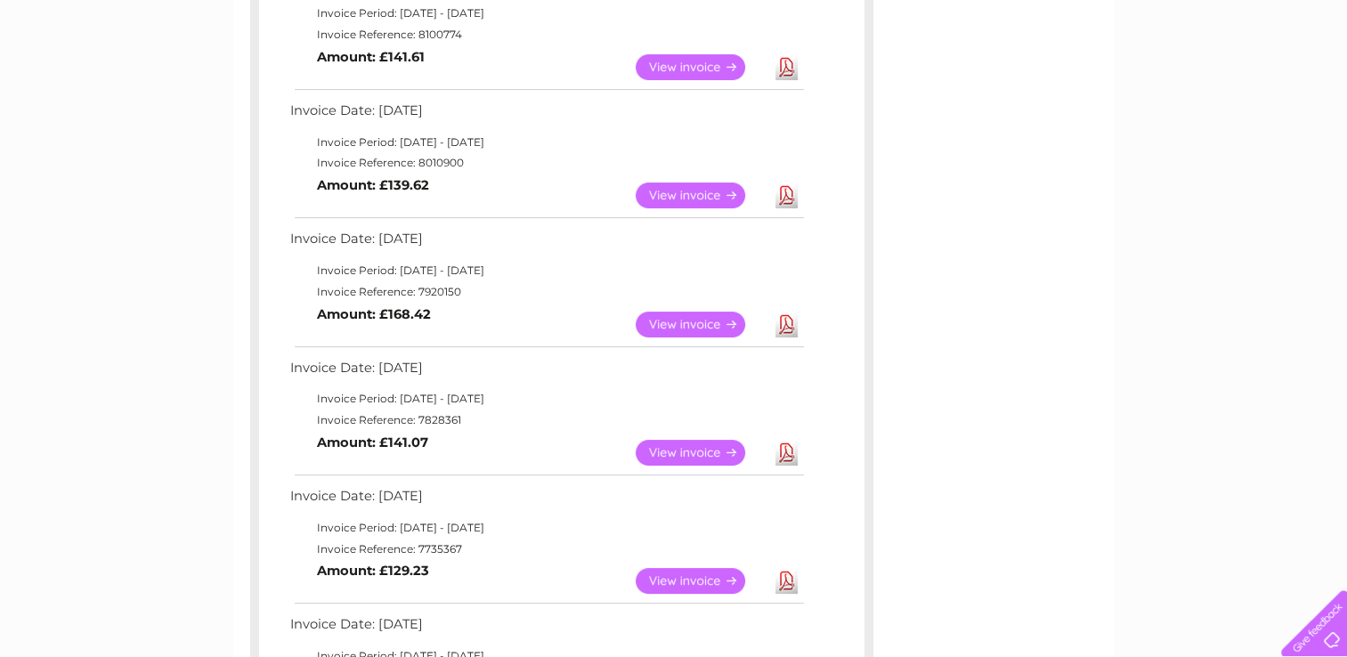
scroll to position [353, 0]
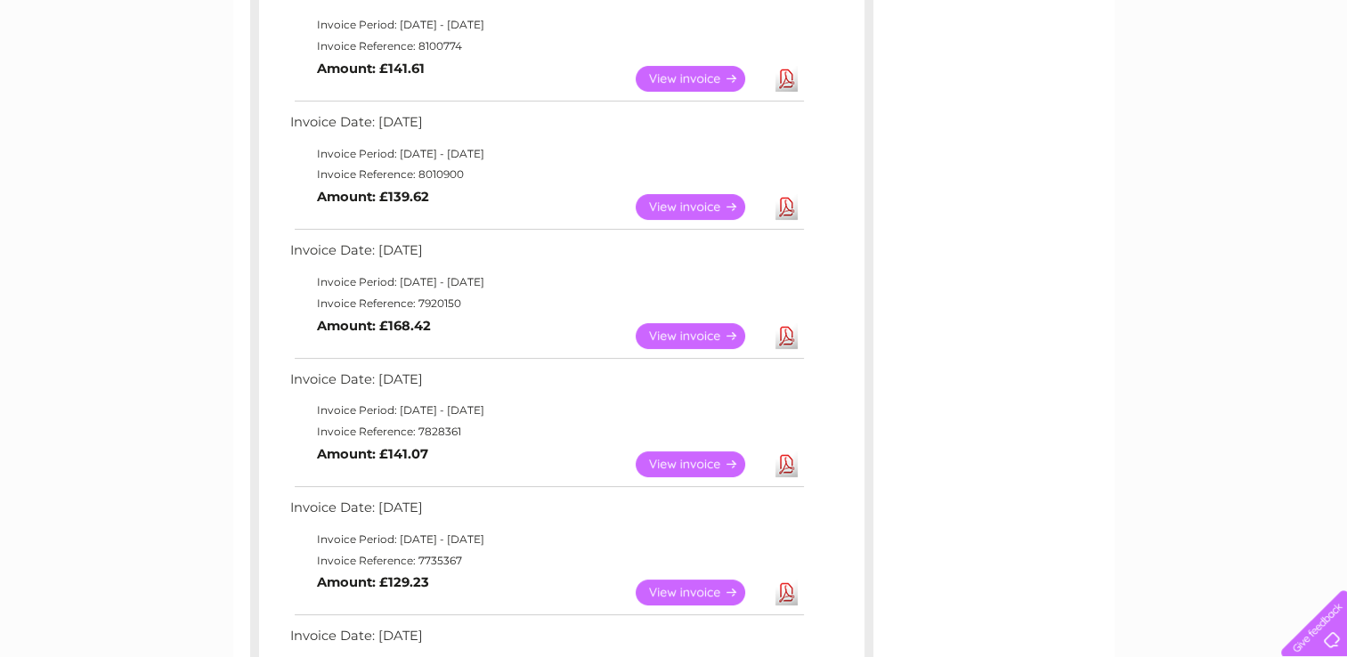
click at [691, 327] on link "View" at bounding box center [701, 336] width 131 height 26
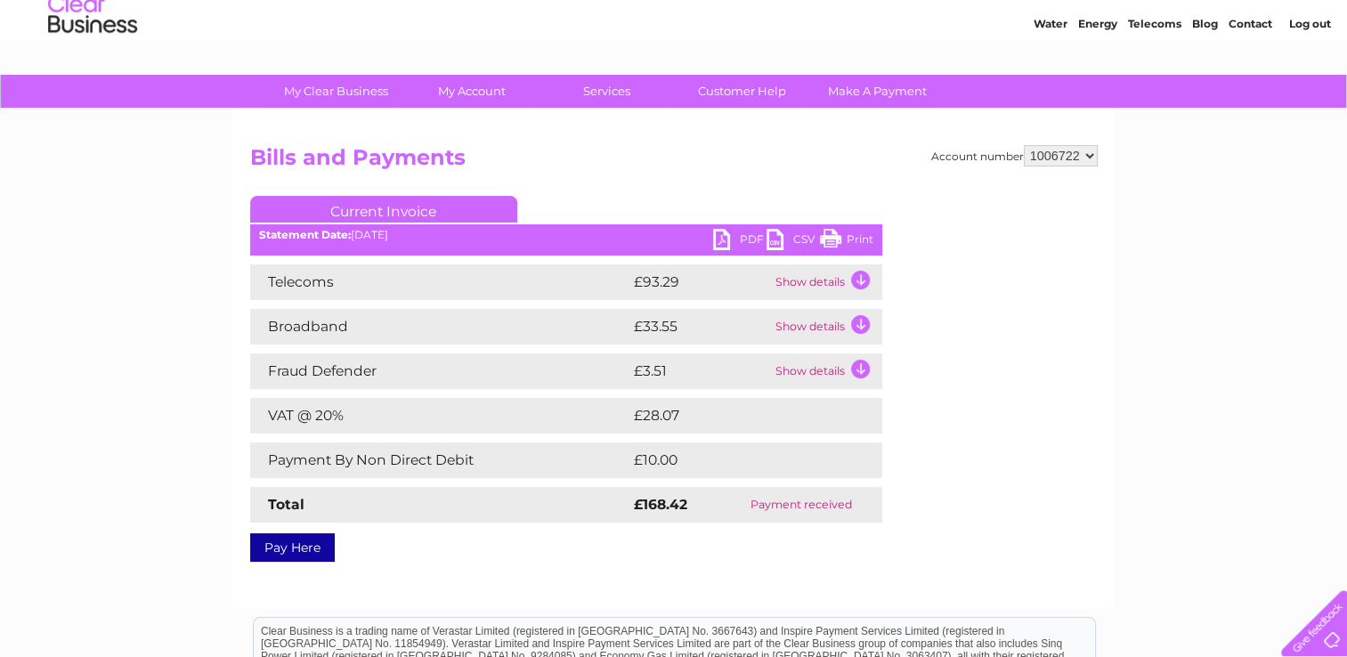
scroll to position [89, 0]
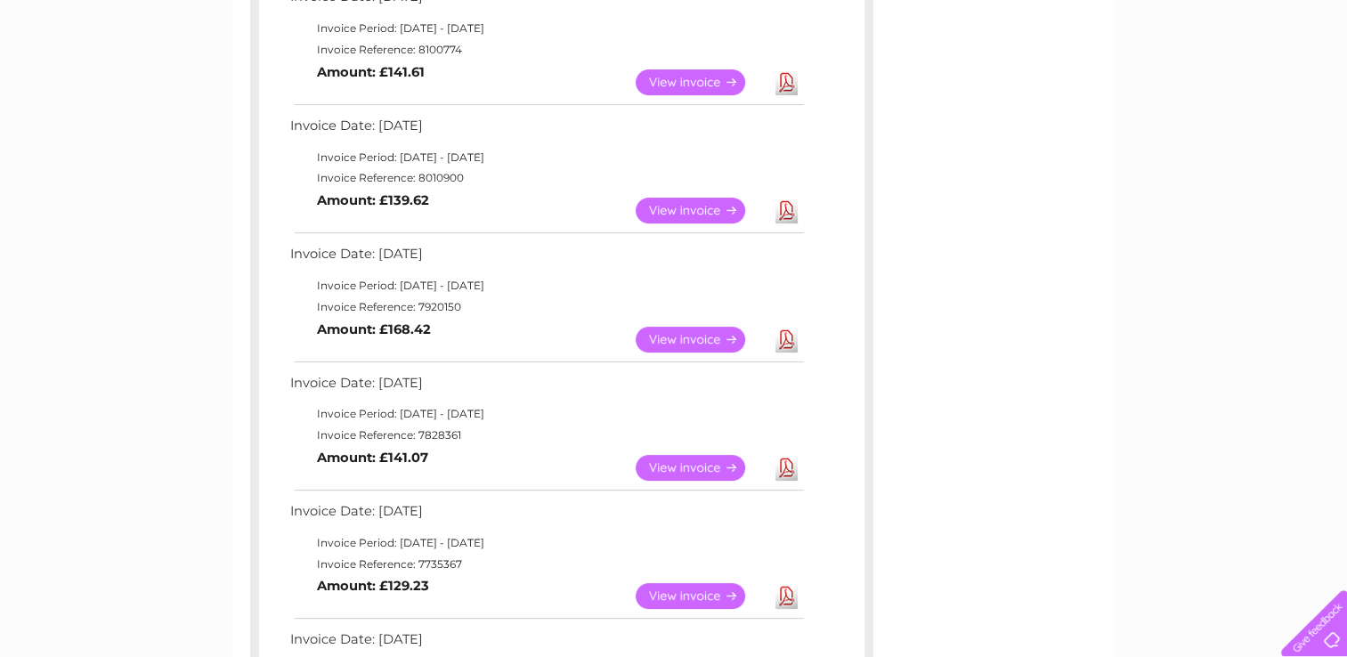
click at [701, 212] on link "View" at bounding box center [701, 211] width 131 height 26
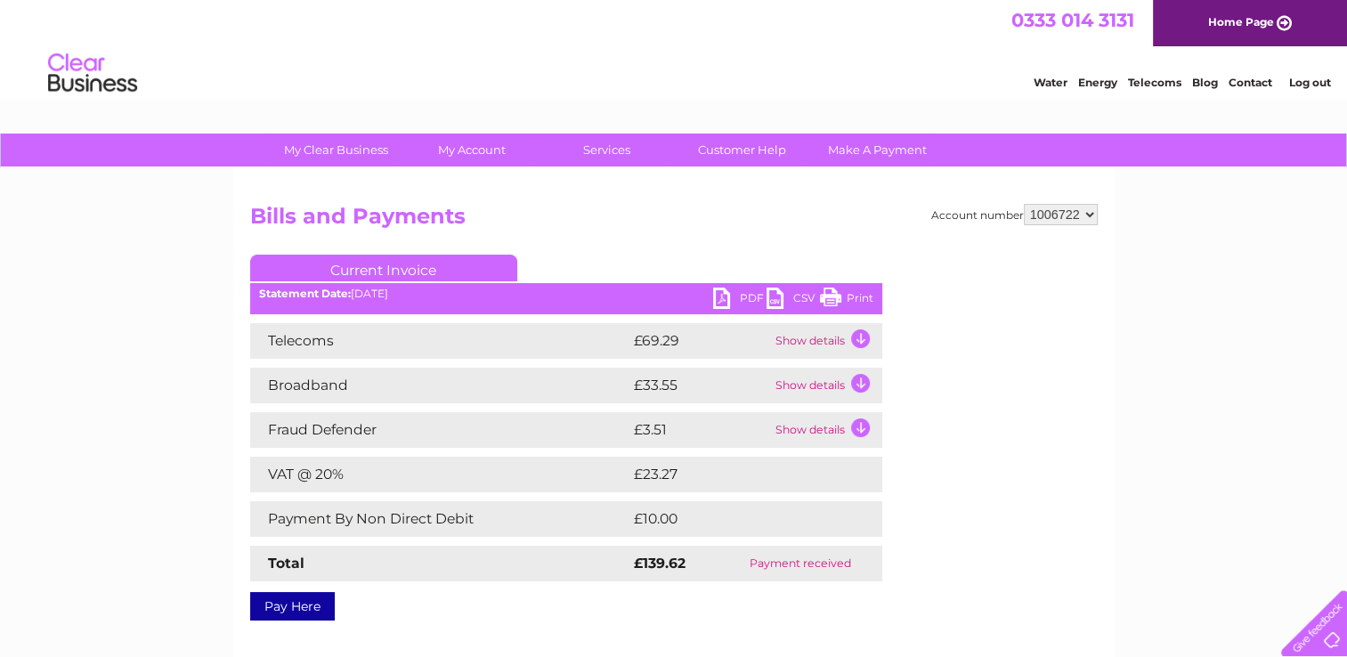
scroll to position [89, 0]
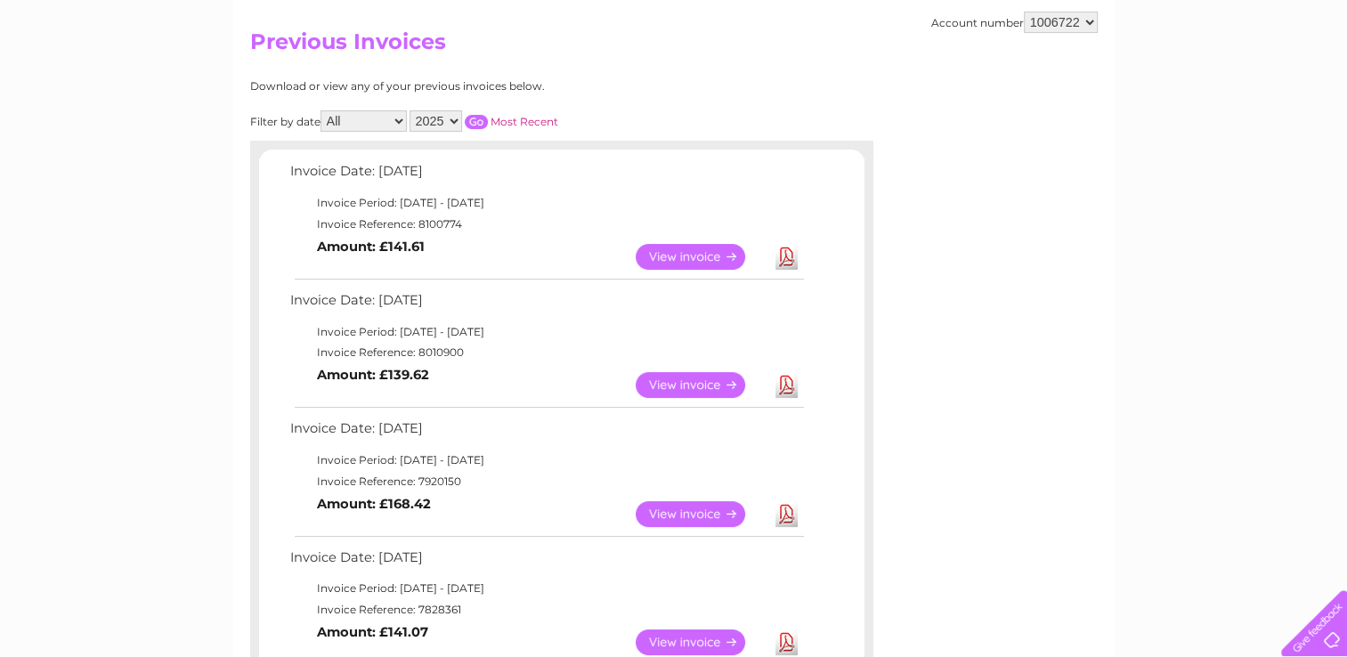
scroll to position [78, 0]
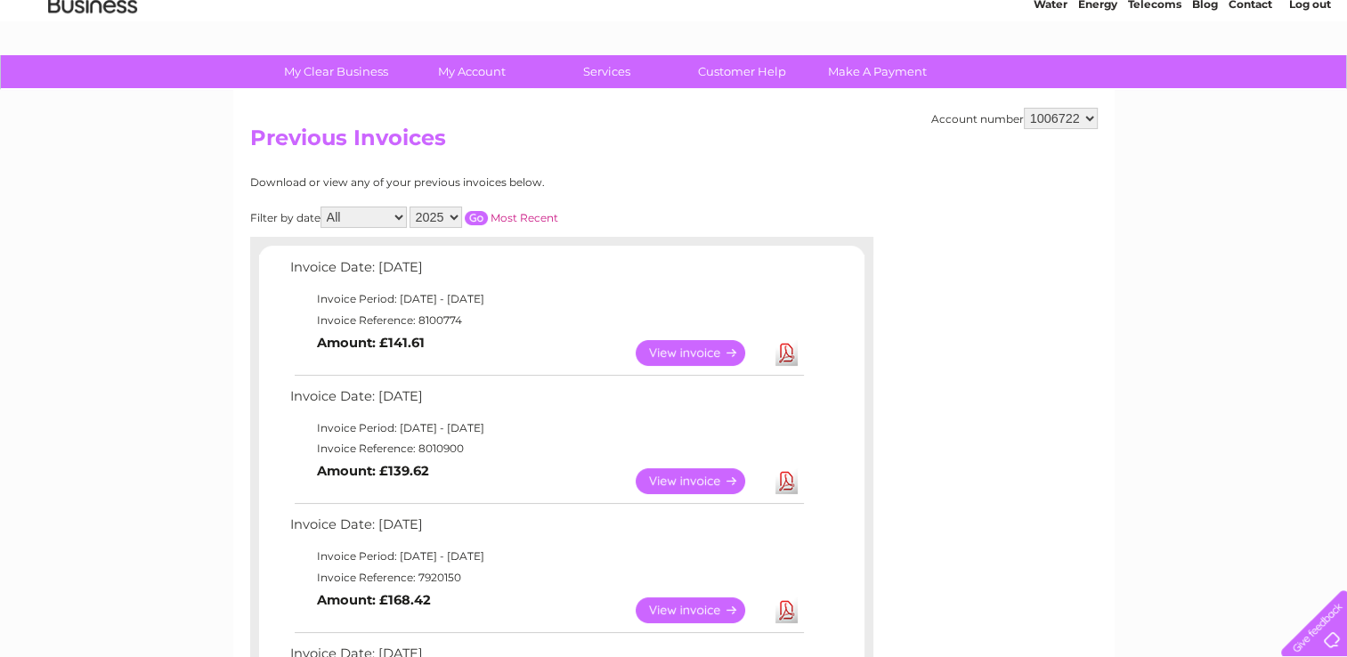
click at [704, 353] on link "View" at bounding box center [701, 353] width 131 height 26
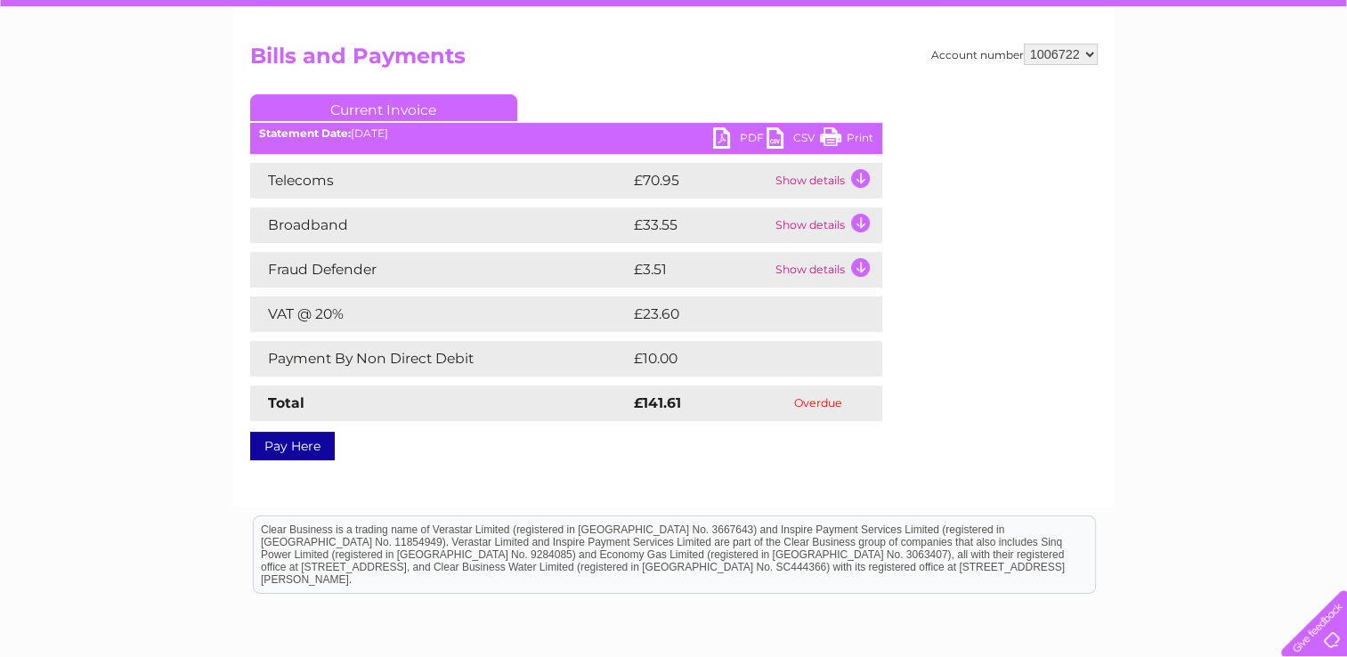
scroll to position [267, 0]
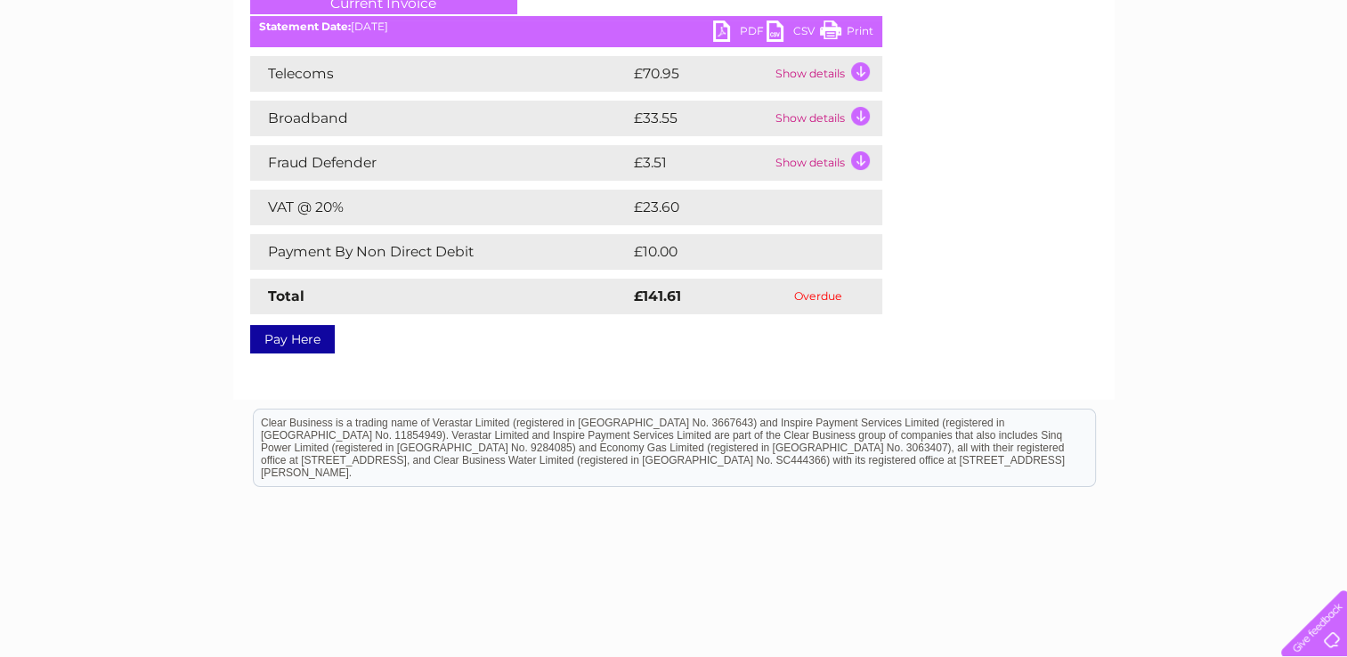
click at [301, 337] on link "Pay Here" at bounding box center [292, 339] width 85 height 28
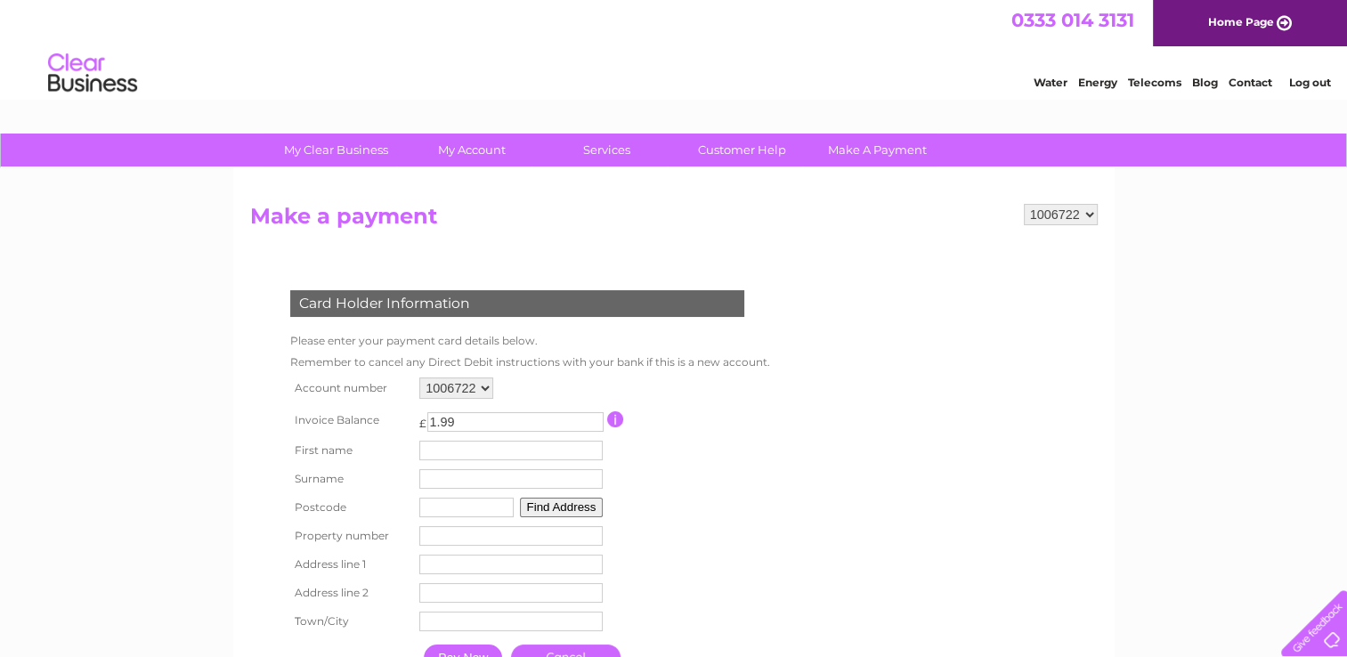
scroll to position [89, 0]
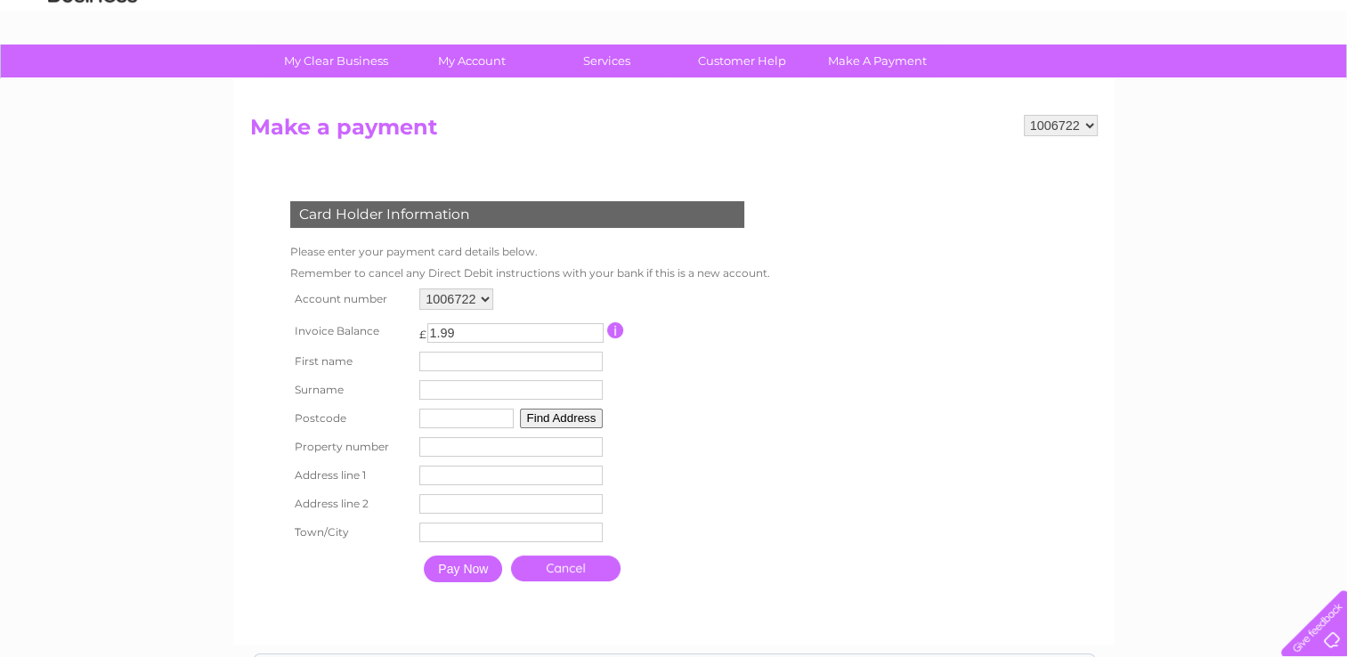
click at [485, 297] on select "1006722" at bounding box center [456, 298] width 74 height 21
click at [820, 394] on form "1006722 Make a payment Card Holder Information Please enter your payment card d…" at bounding box center [674, 371] width 848 height 512
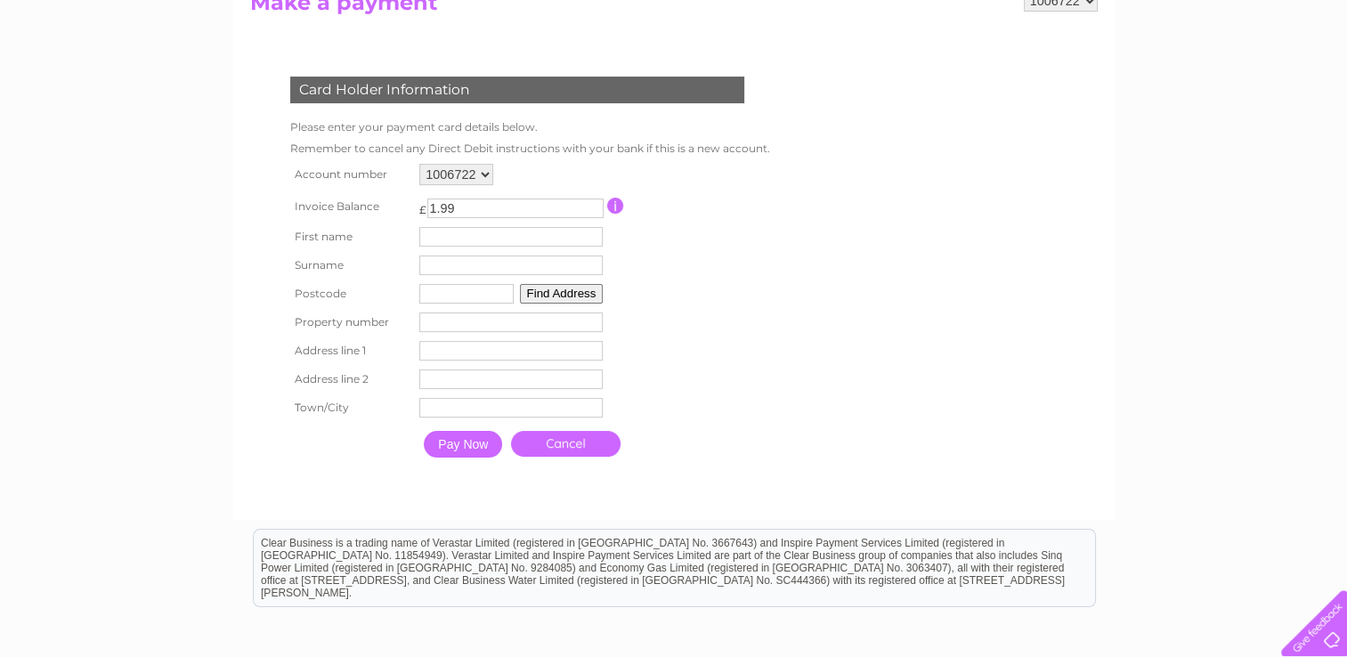
scroll to position [0, 0]
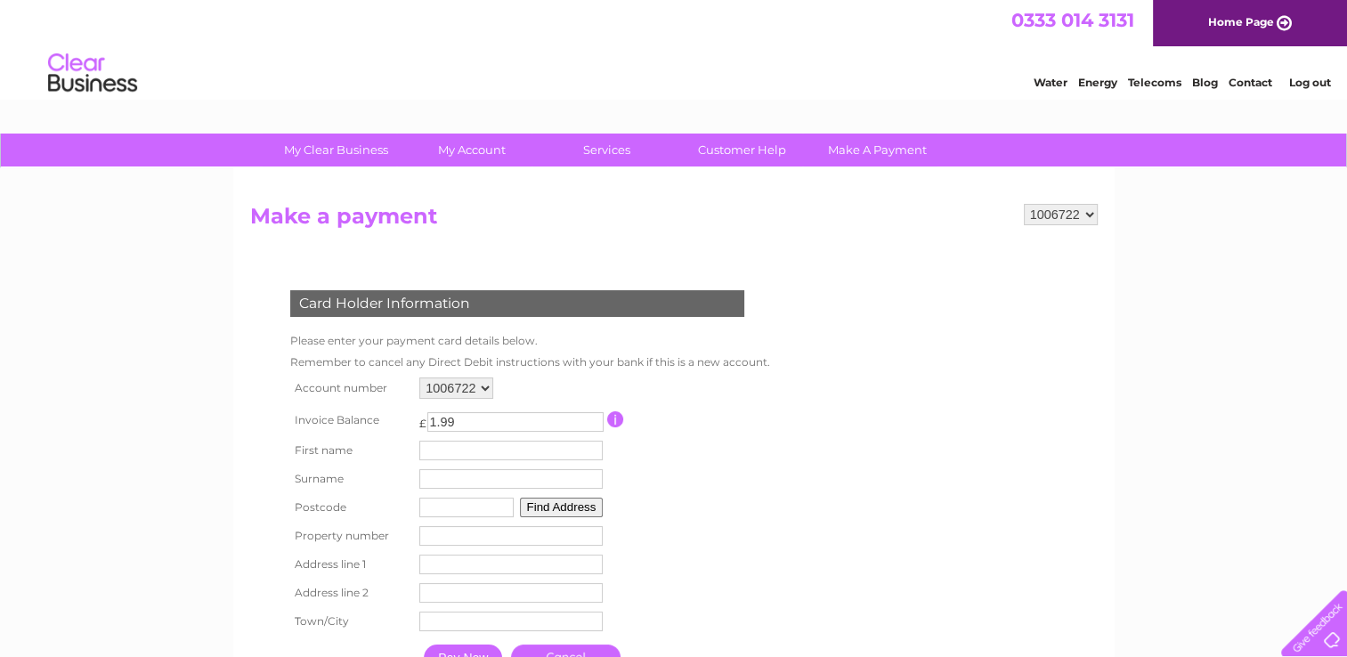
click at [1057, 85] on link "Water" at bounding box center [1051, 82] width 34 height 13
